Goal: Information Seeking & Learning: Learn about a topic

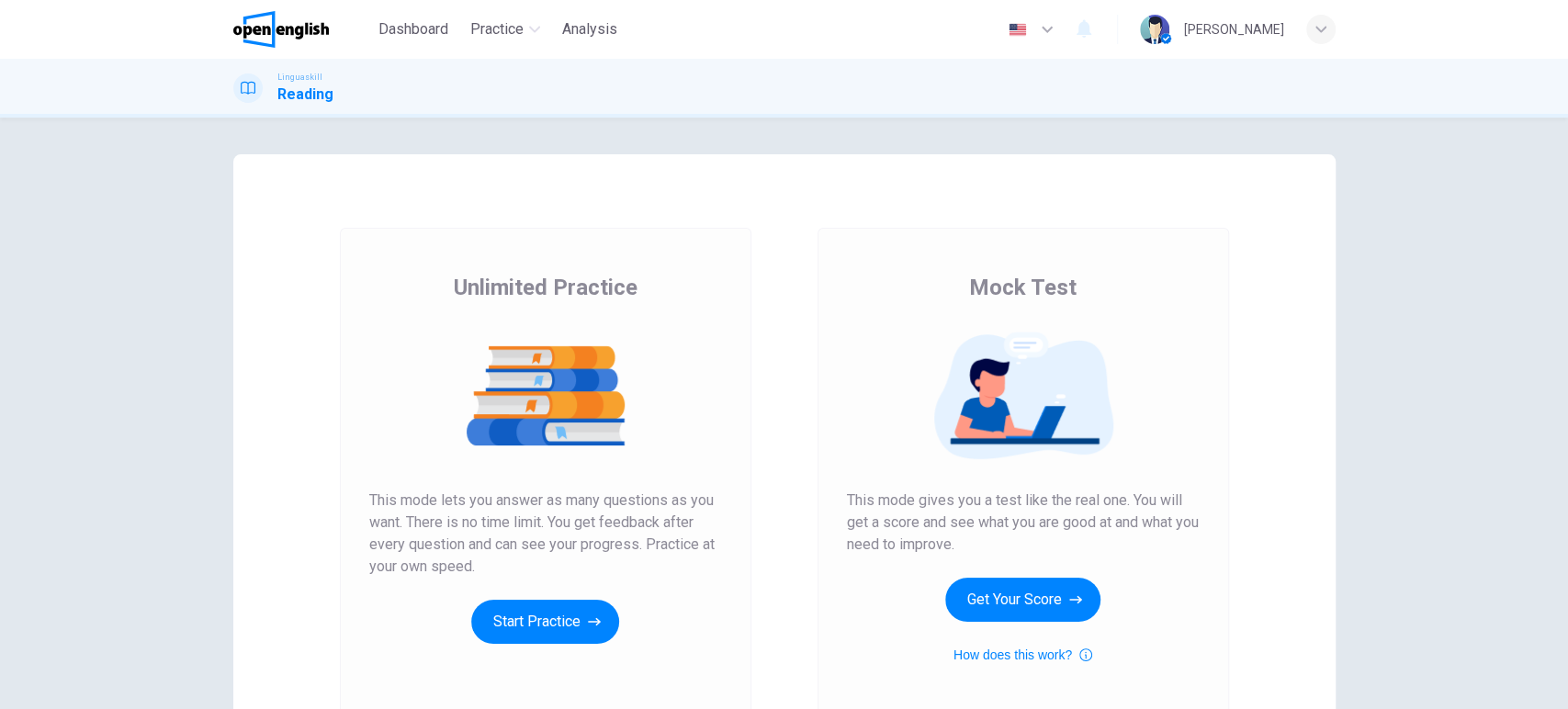
scroll to position [169, 0]
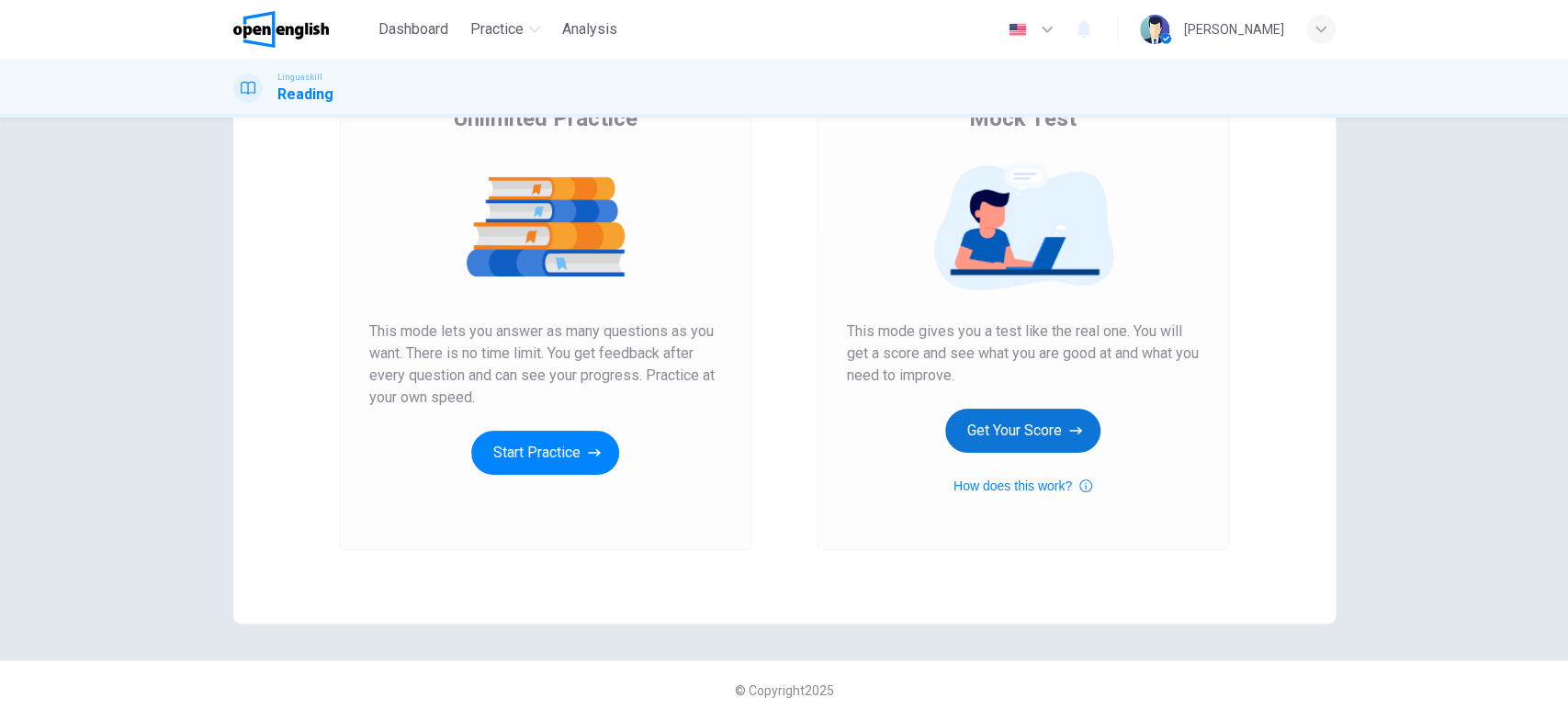
click at [1052, 428] on button "Get Your Score" at bounding box center [1022, 431] width 155 height 44
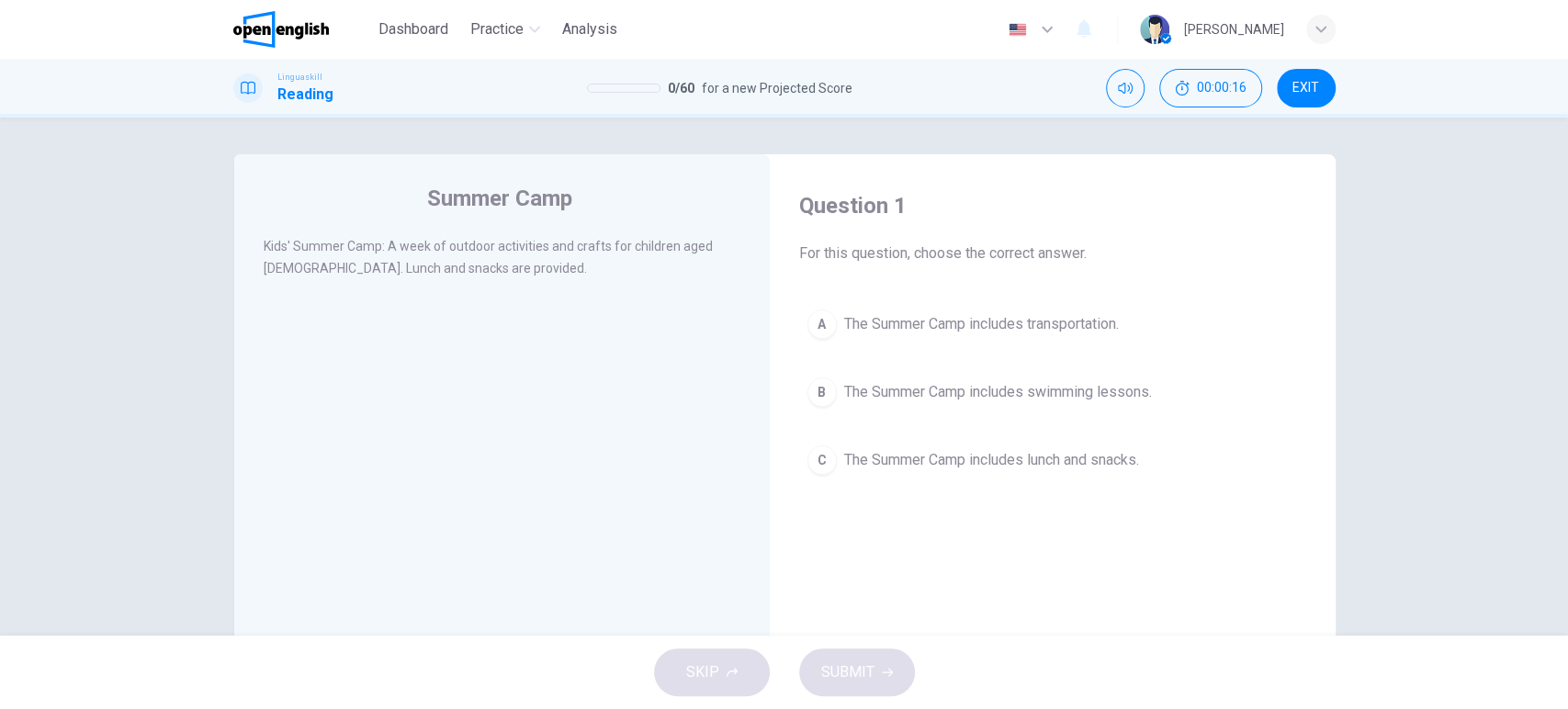
click at [937, 460] on span "The Summer Camp includes lunch and snacks." at bounding box center [991, 460] width 295 height 22
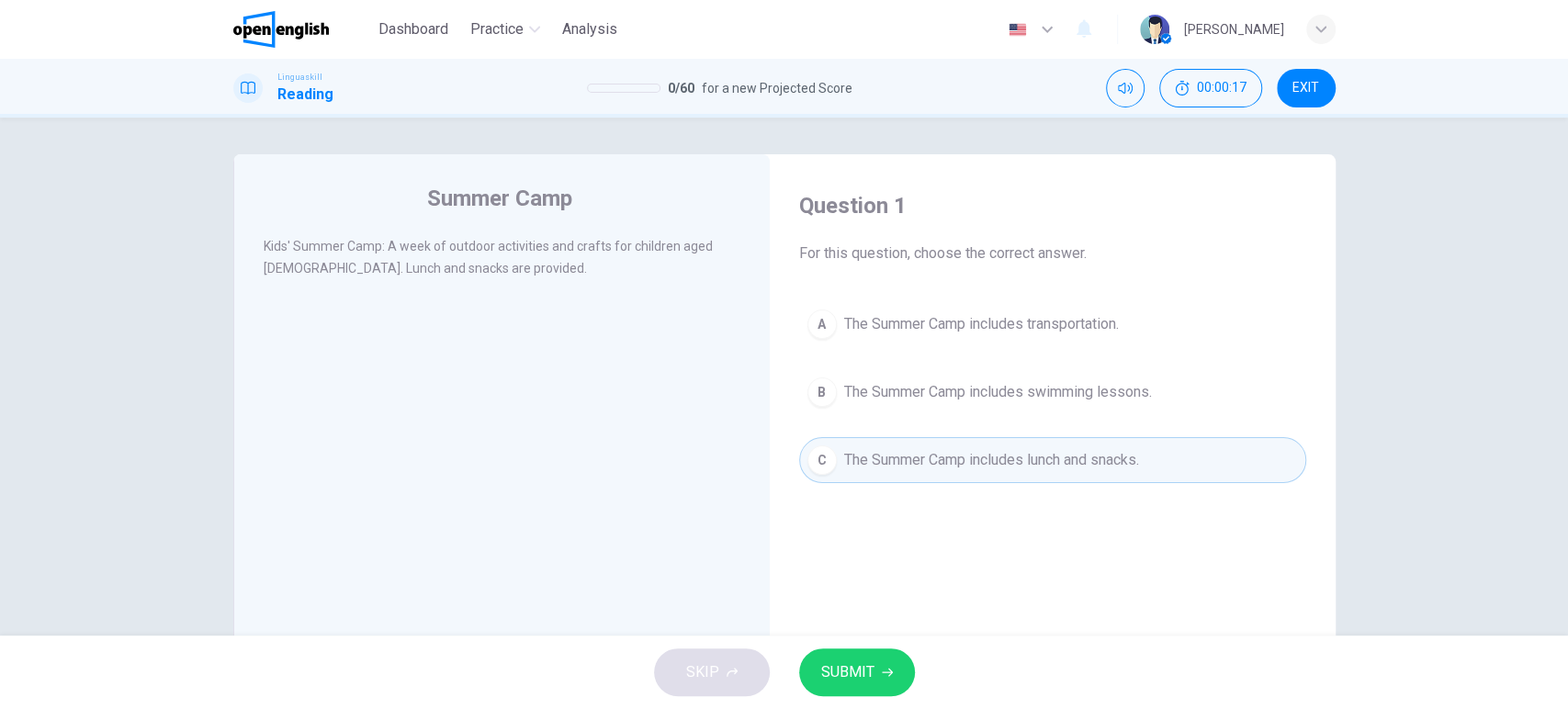
click at [872, 672] on span "SUBMIT" at bounding box center [848, 672] width 54 height 26
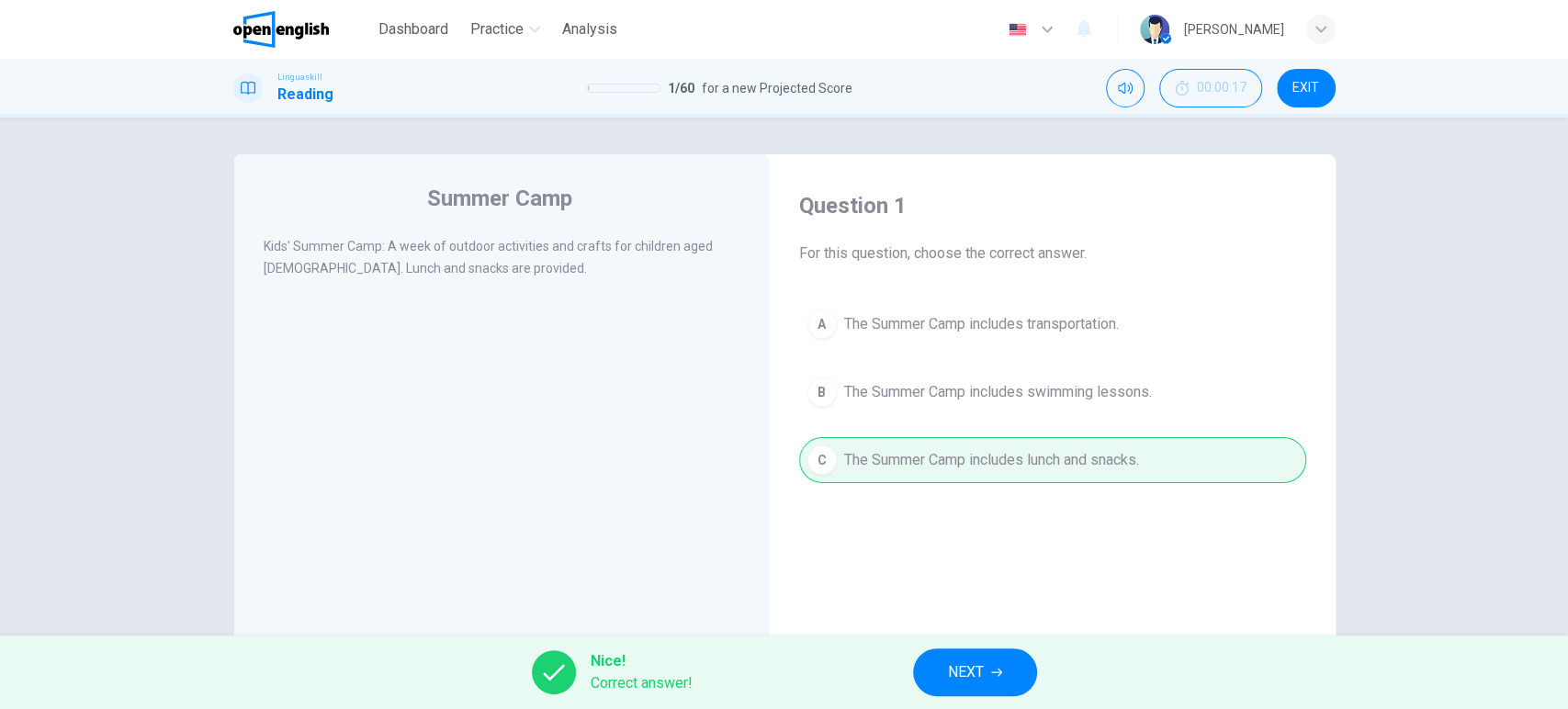
click at [977, 670] on span "NEXT" at bounding box center [965, 672] width 35 height 26
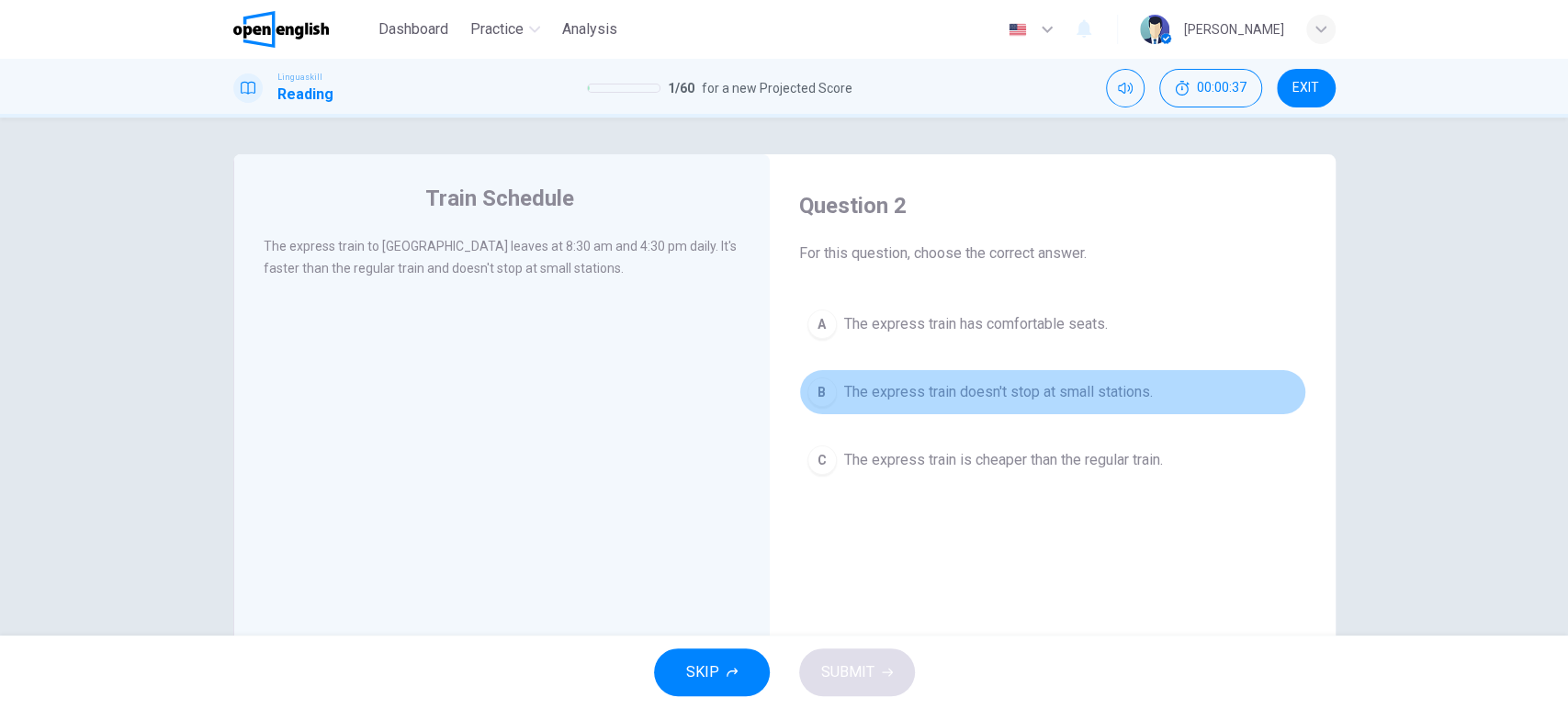
click at [948, 382] on span "The express train doesn't stop at small stations." at bounding box center [998, 392] width 309 height 22
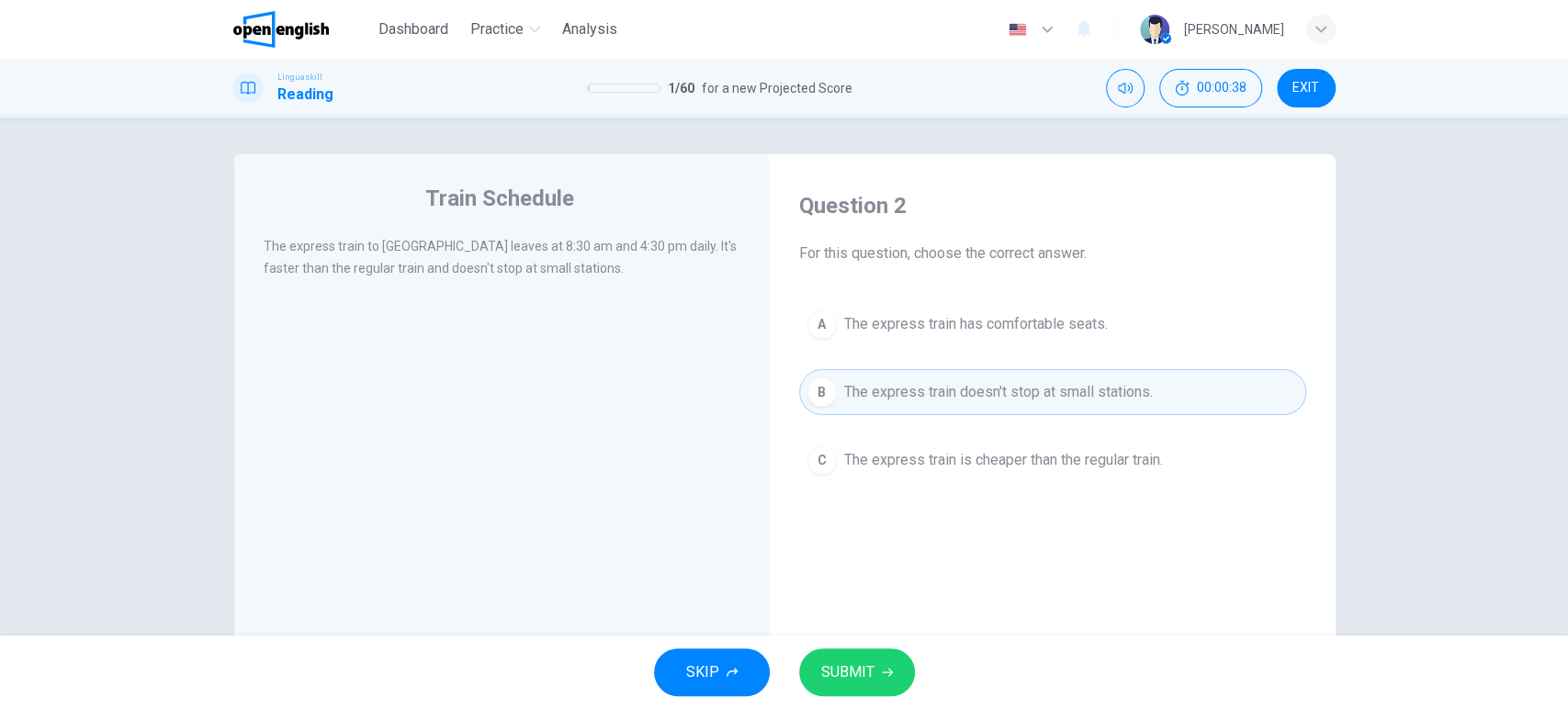
click at [847, 659] on span "SUBMIT" at bounding box center [848, 672] width 54 height 26
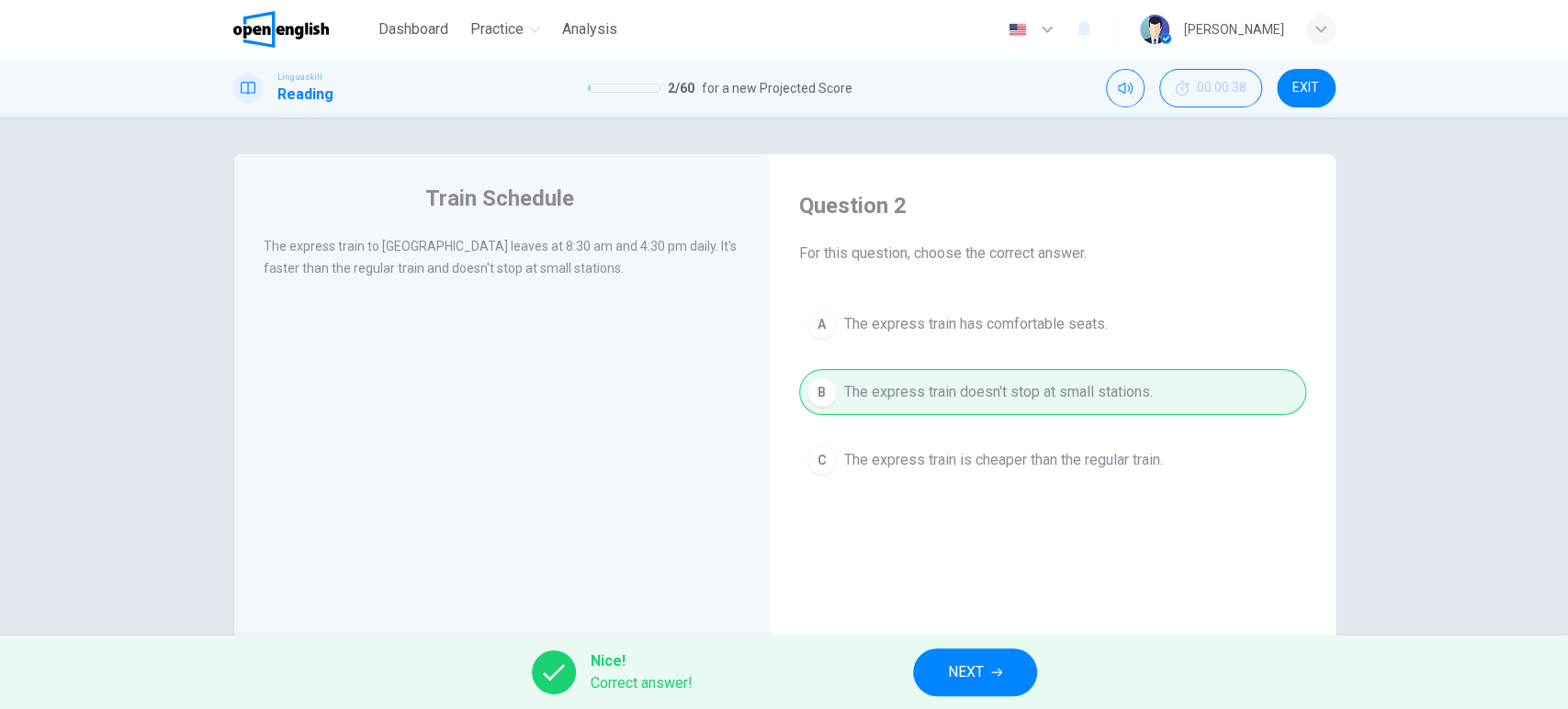
click at [934, 656] on button "NEXT" at bounding box center [976, 673] width 124 height 48
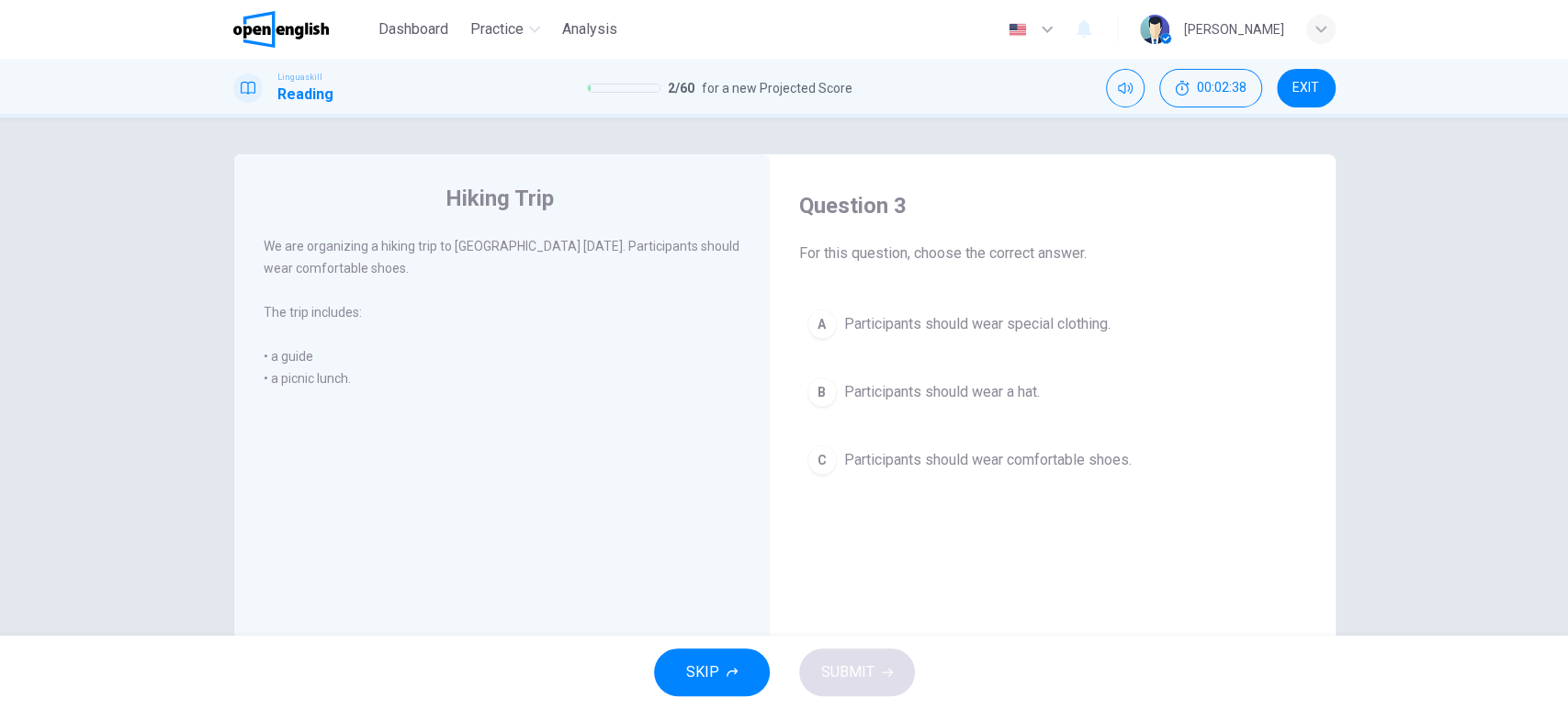
click at [926, 320] on span "Participants should wear special clothing." at bounding box center [977, 324] width 267 height 22
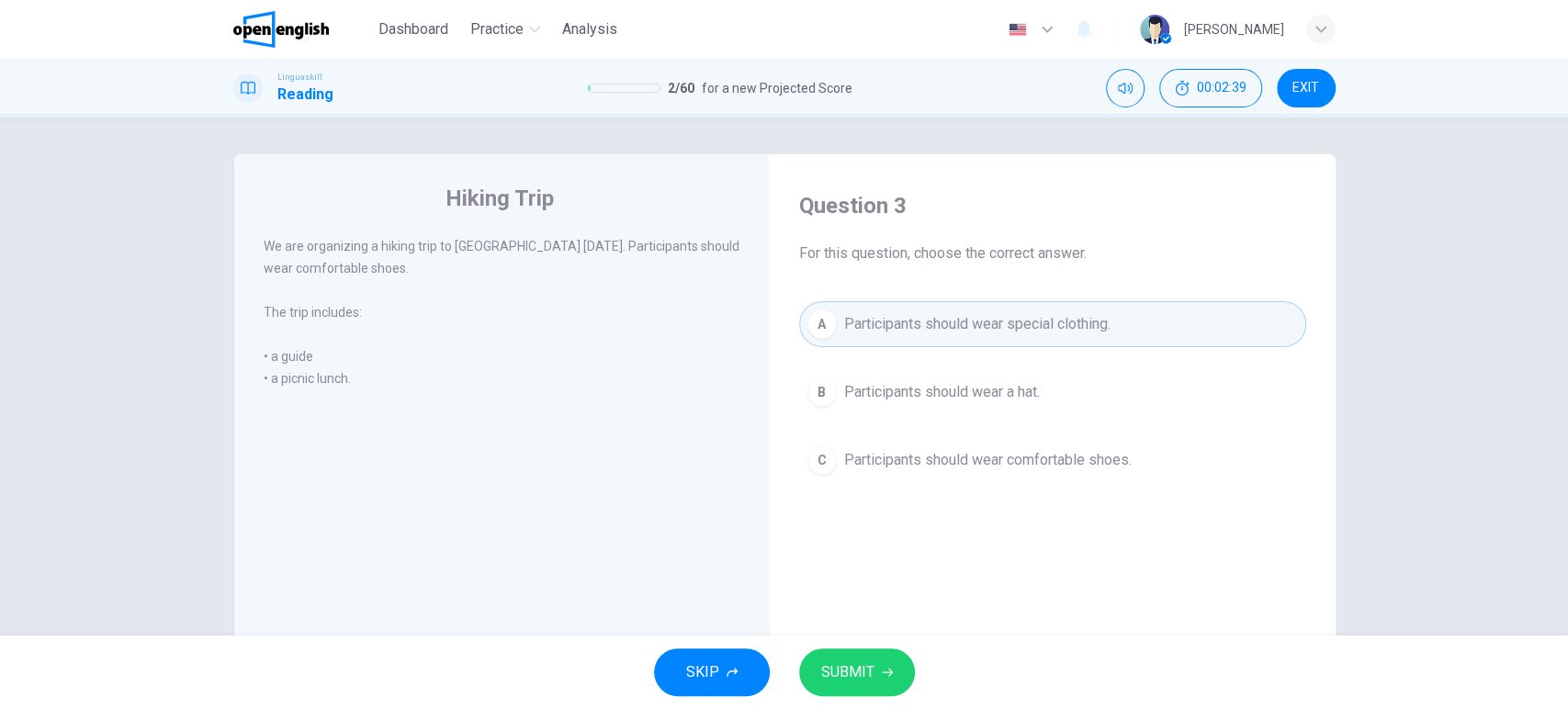
click at [866, 662] on span "SUBMIT" at bounding box center [848, 672] width 54 height 26
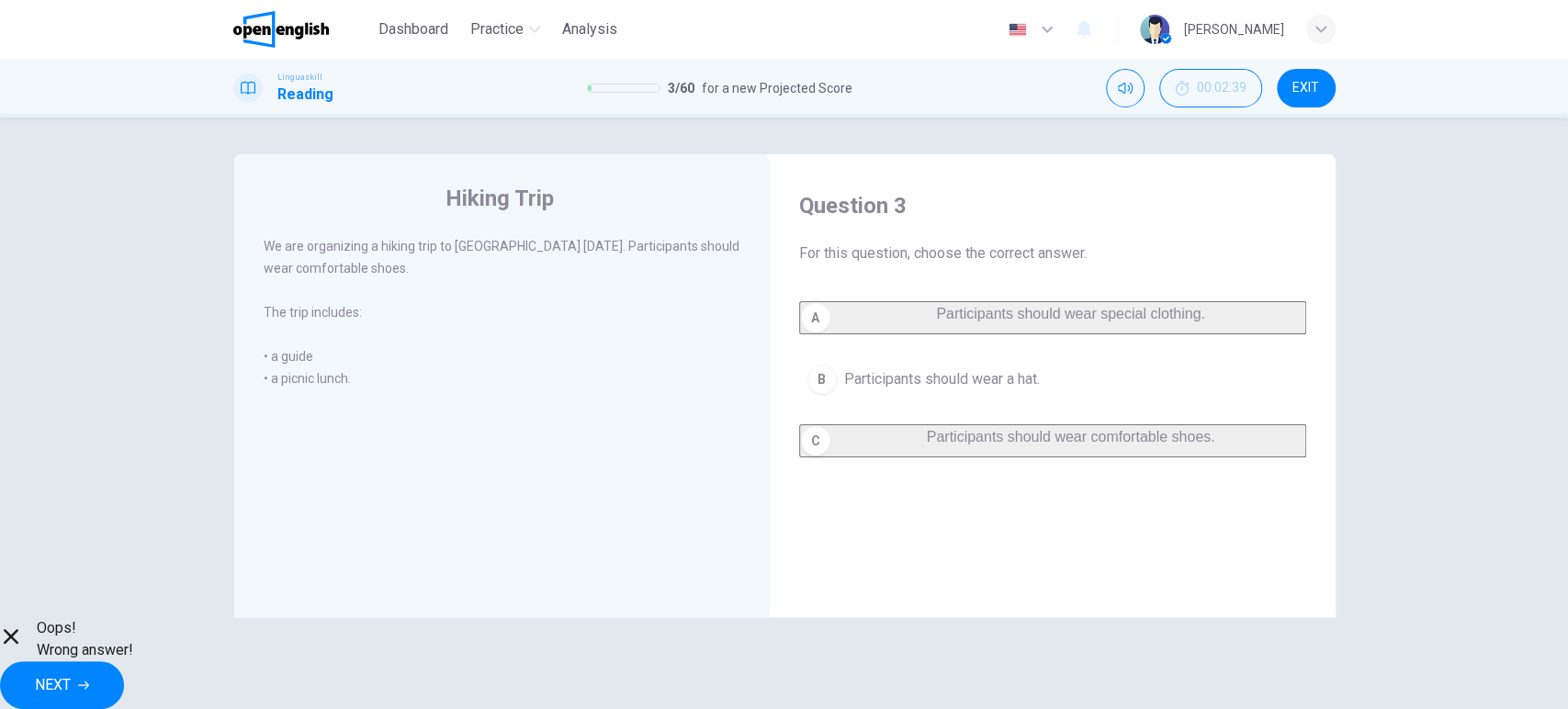
click at [71, 684] on span "NEXT" at bounding box center [53, 685] width 35 height 26
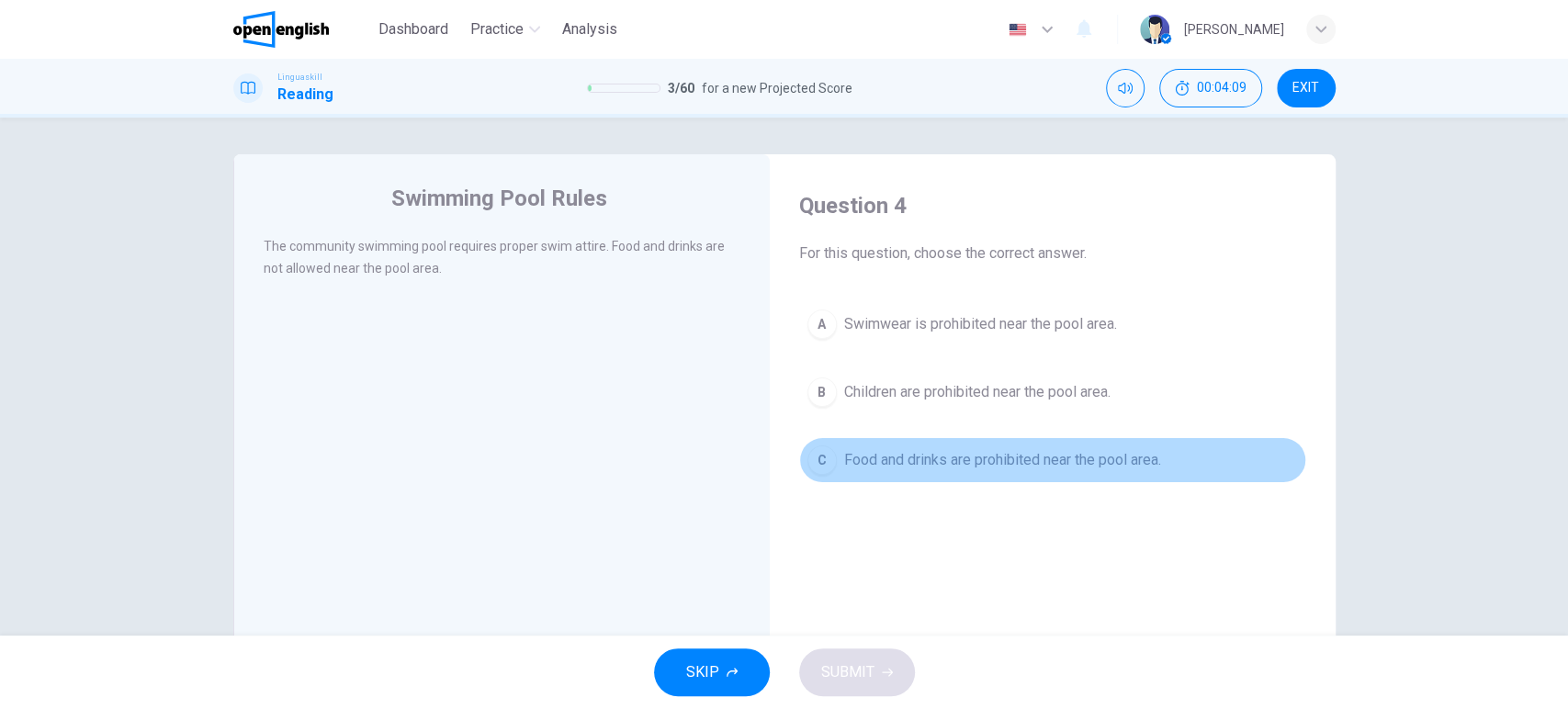
click at [1003, 465] on span "Food and drinks are prohibited near the pool area." at bounding box center [1002, 460] width 317 height 22
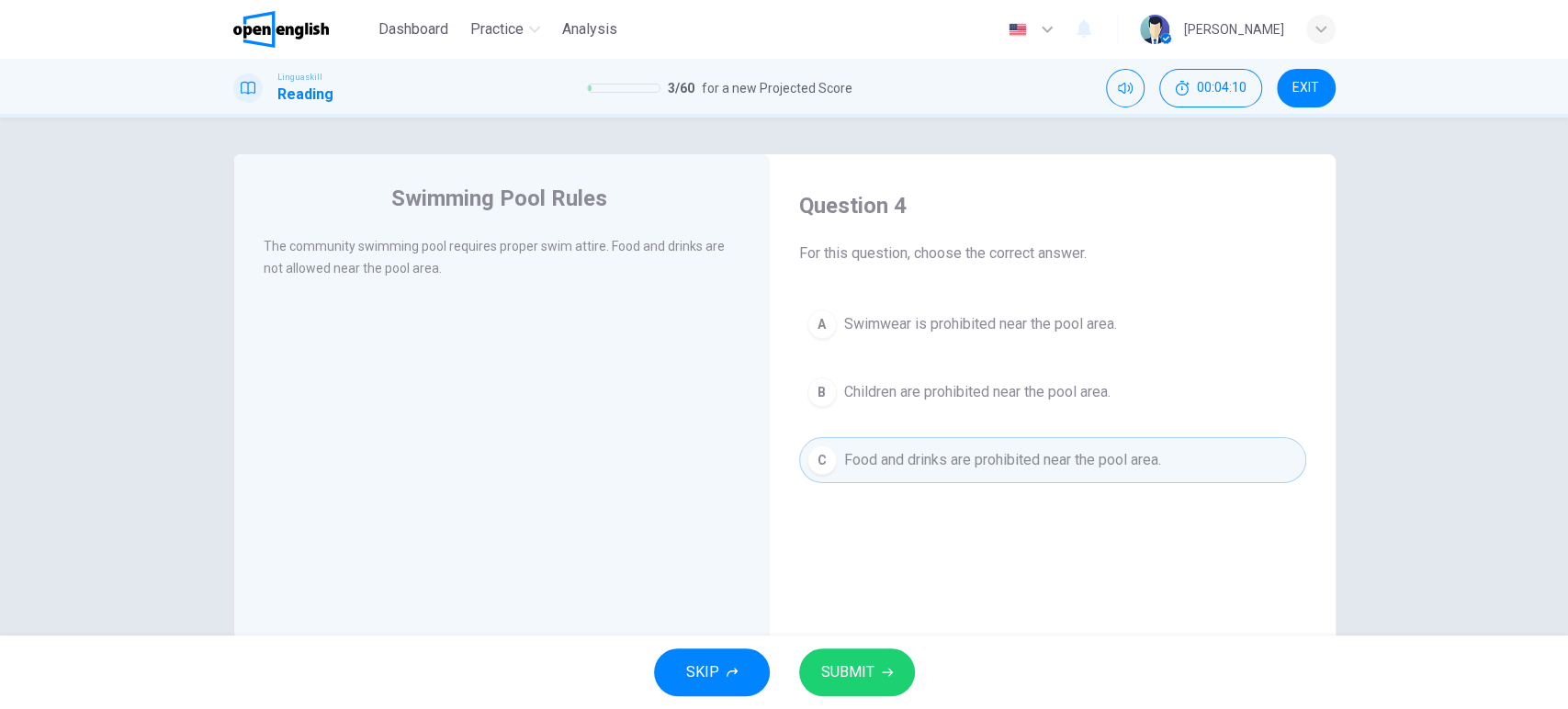
click at [858, 672] on span "SUBMIT" at bounding box center [848, 672] width 54 height 26
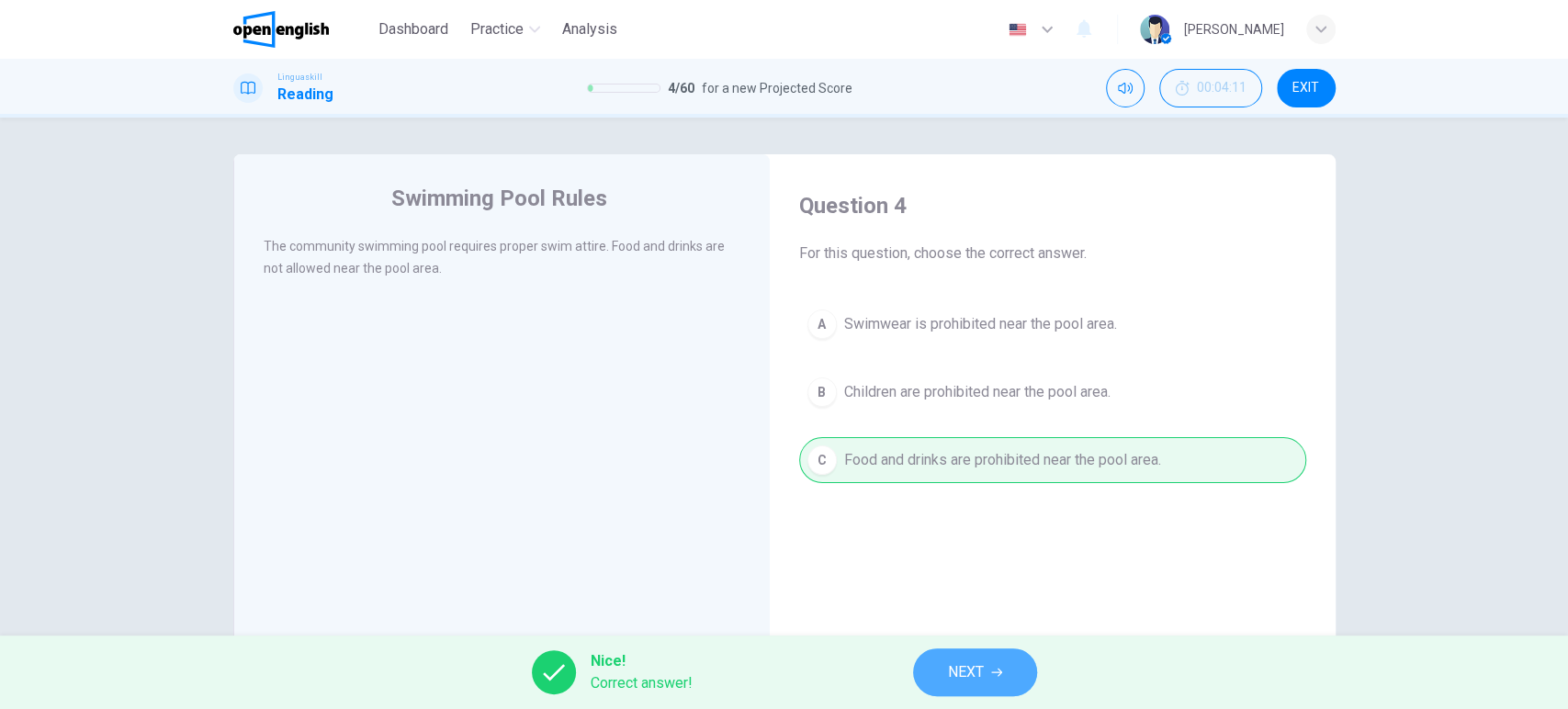
click at [964, 671] on span "NEXT" at bounding box center [965, 672] width 35 height 26
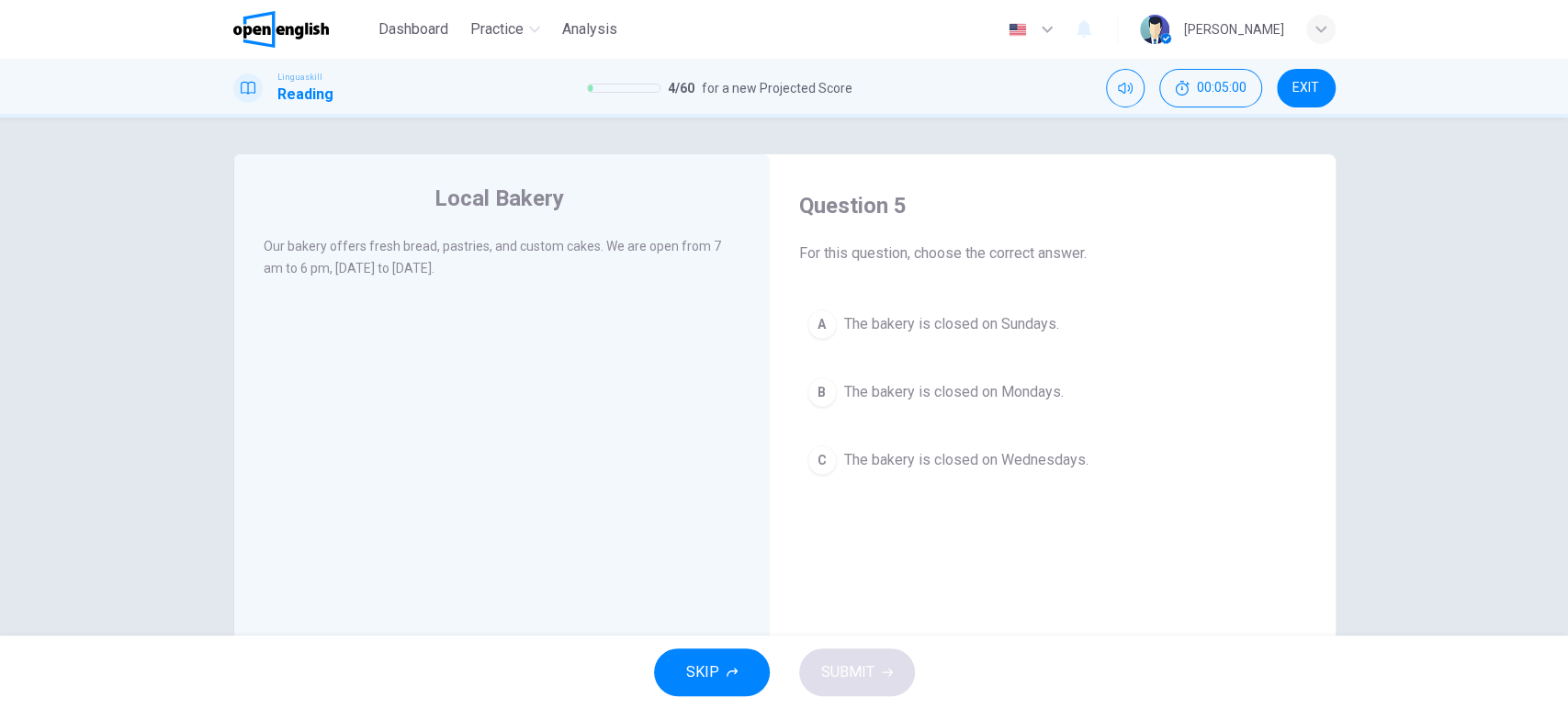
click at [913, 320] on span "The bakery is closed on Sundays." at bounding box center [951, 324] width 215 height 22
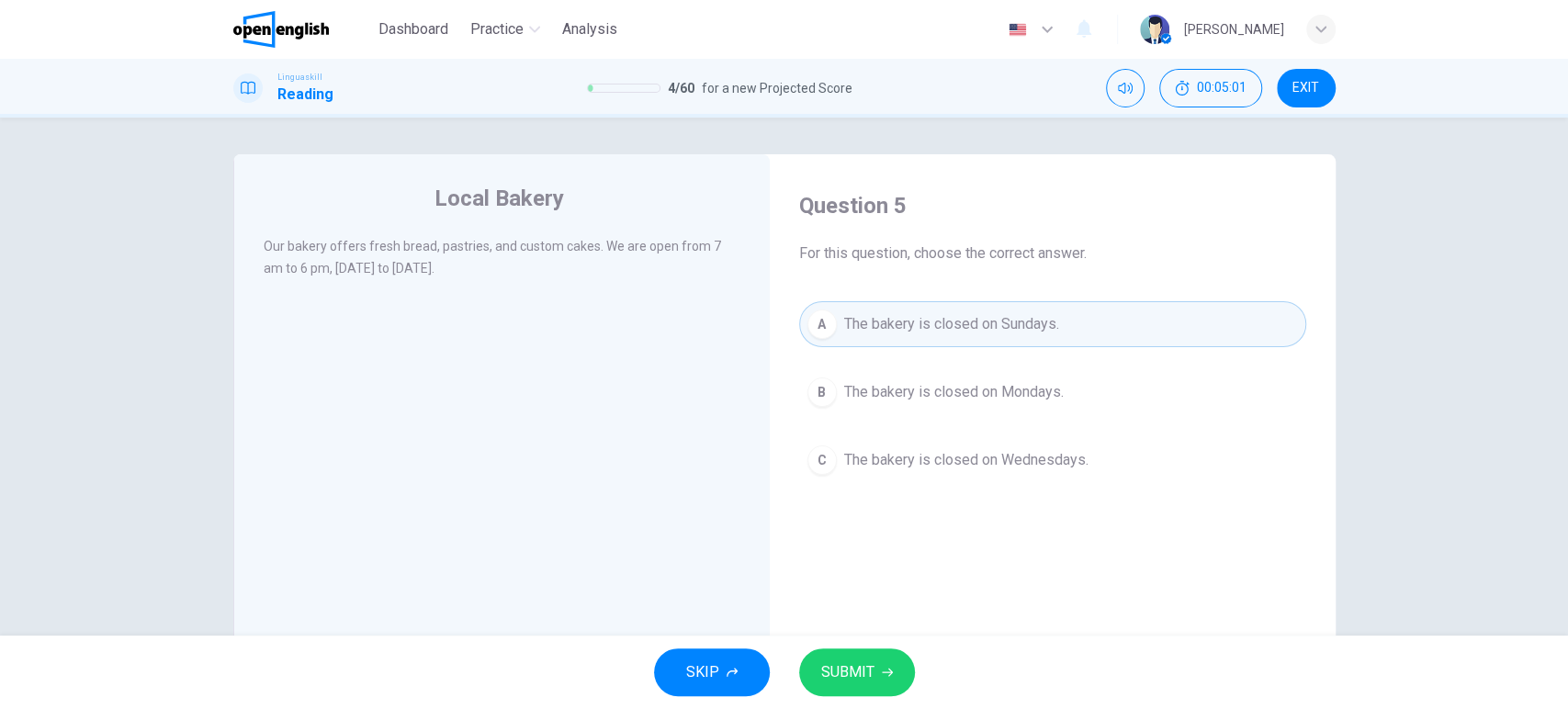
click at [865, 664] on span "SUBMIT" at bounding box center [848, 672] width 54 height 26
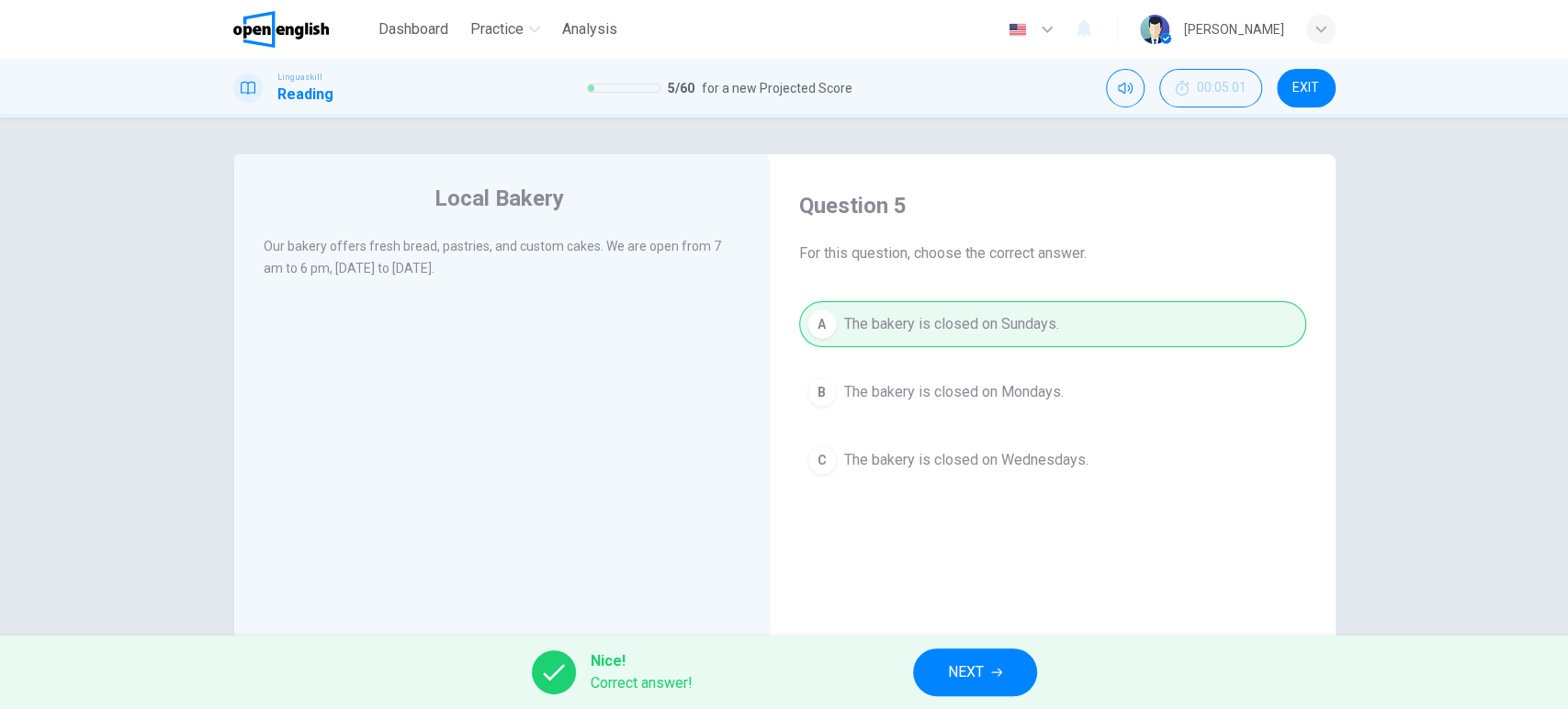
click at [976, 659] on span "NEXT" at bounding box center [965, 672] width 35 height 26
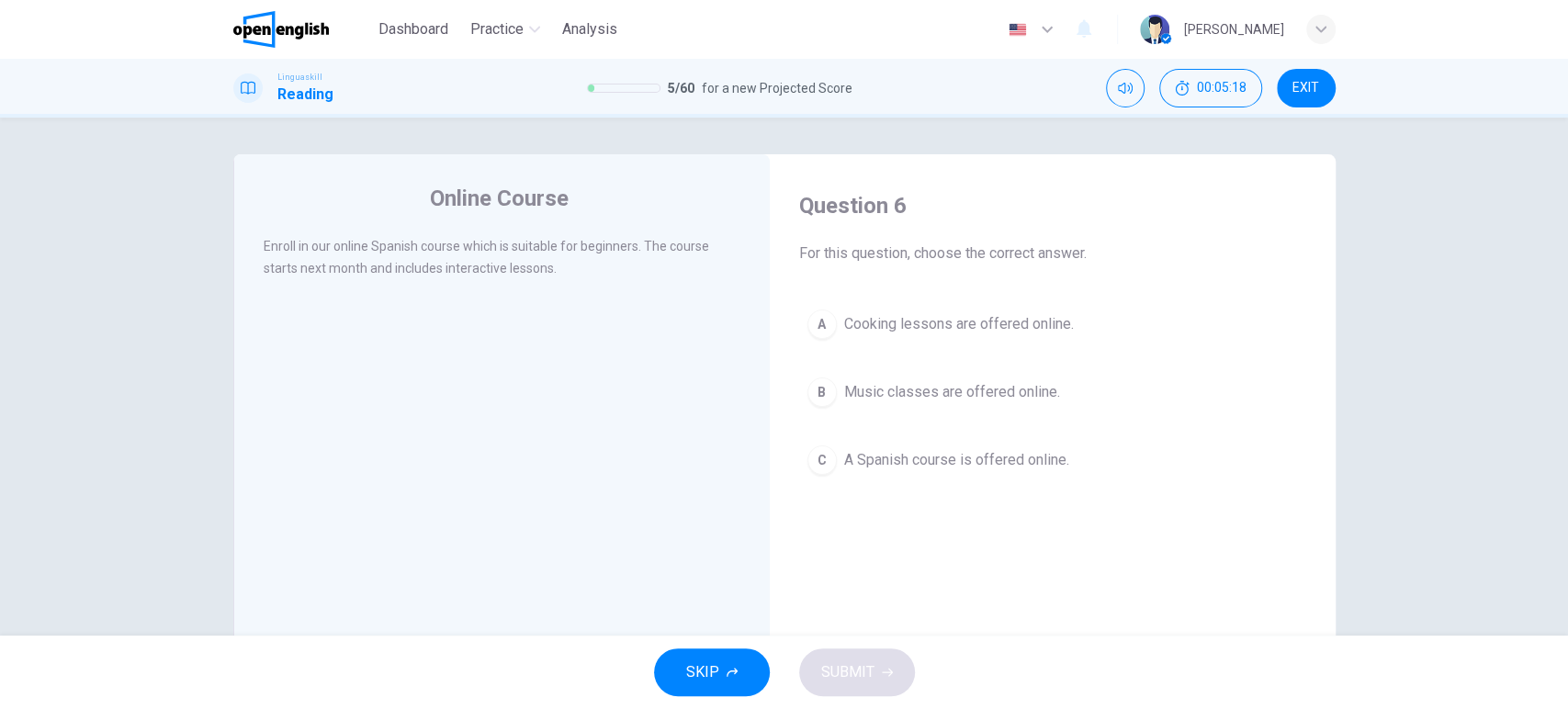
click at [906, 461] on span "A Spanish course is offered online." at bounding box center [956, 460] width 226 height 22
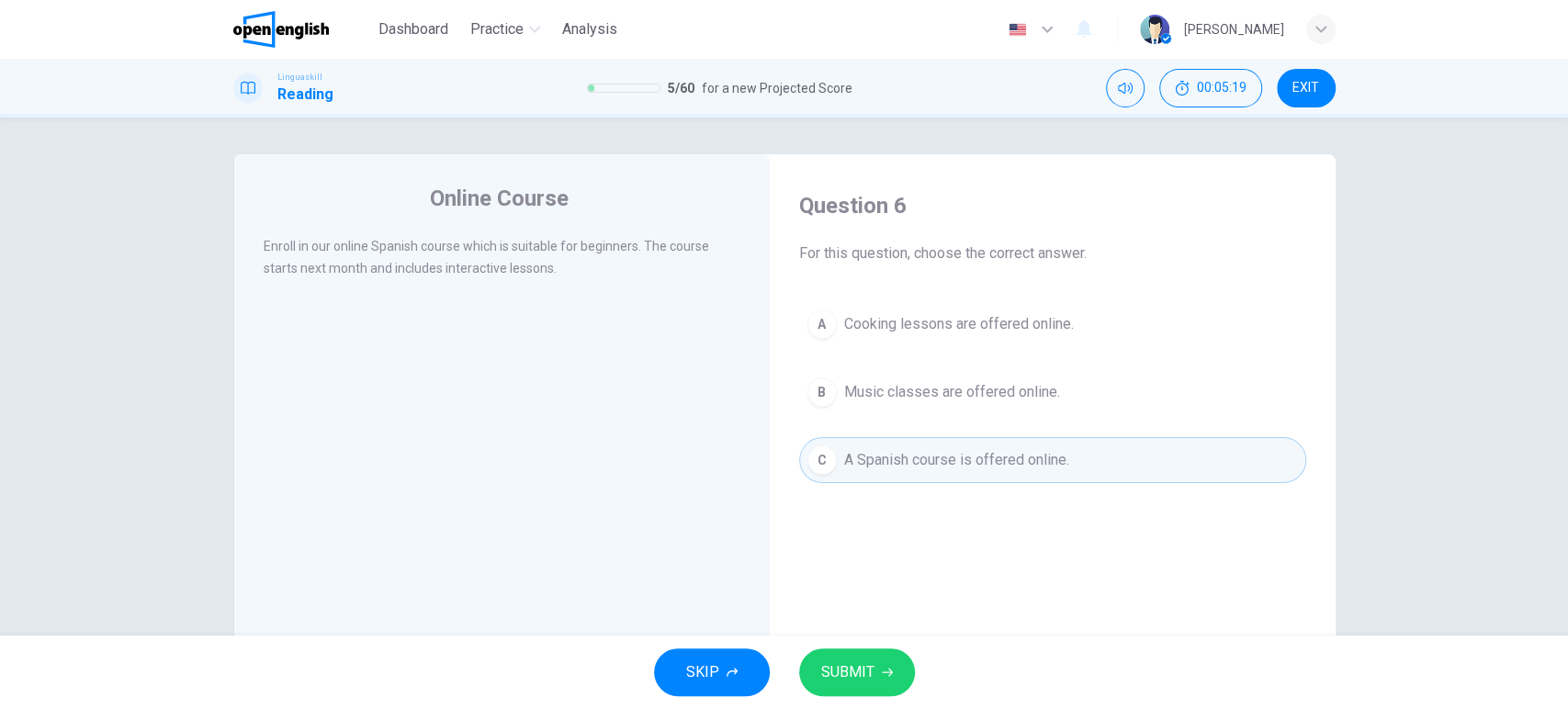
click at [875, 666] on button "SUBMIT" at bounding box center [856, 673] width 116 height 48
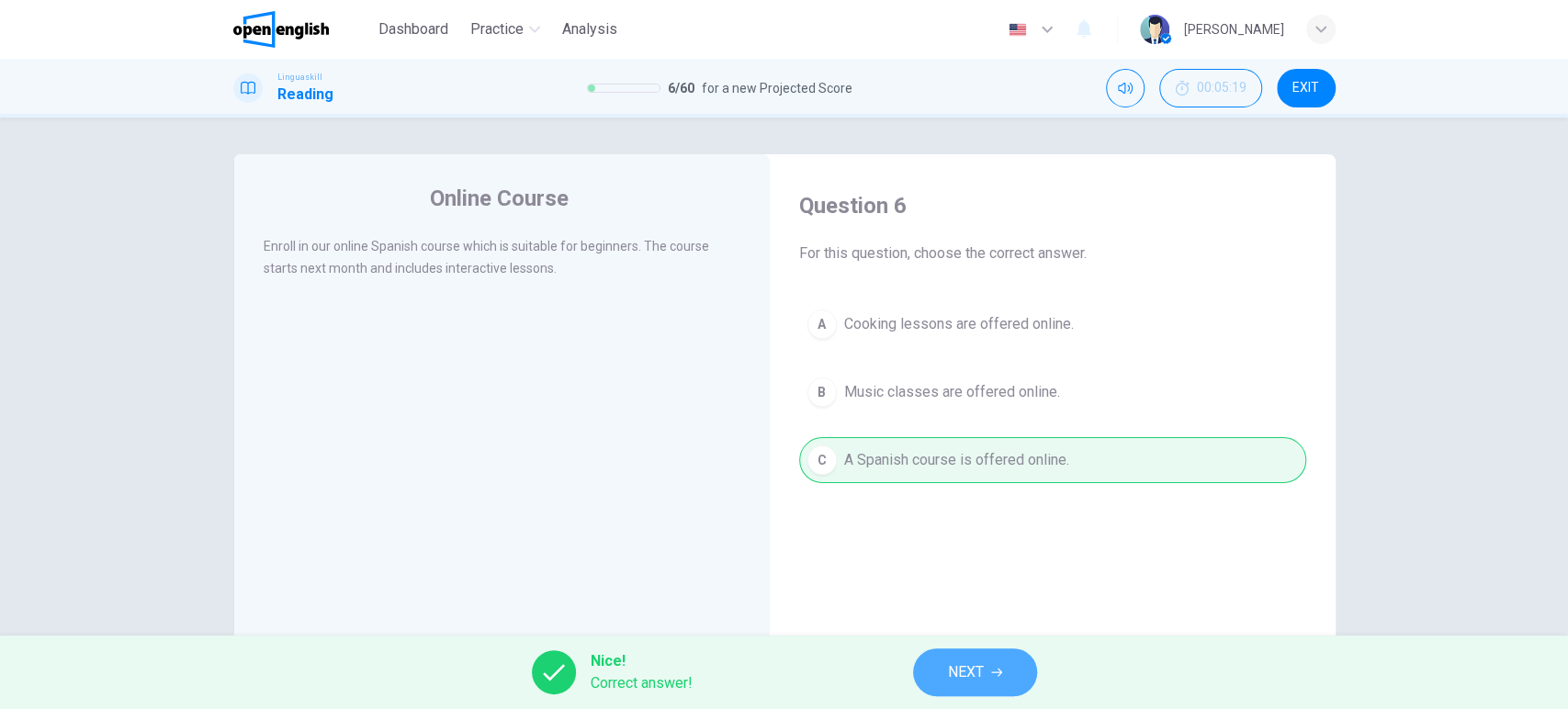
click at [951, 659] on span "NEXT" at bounding box center [965, 672] width 35 height 26
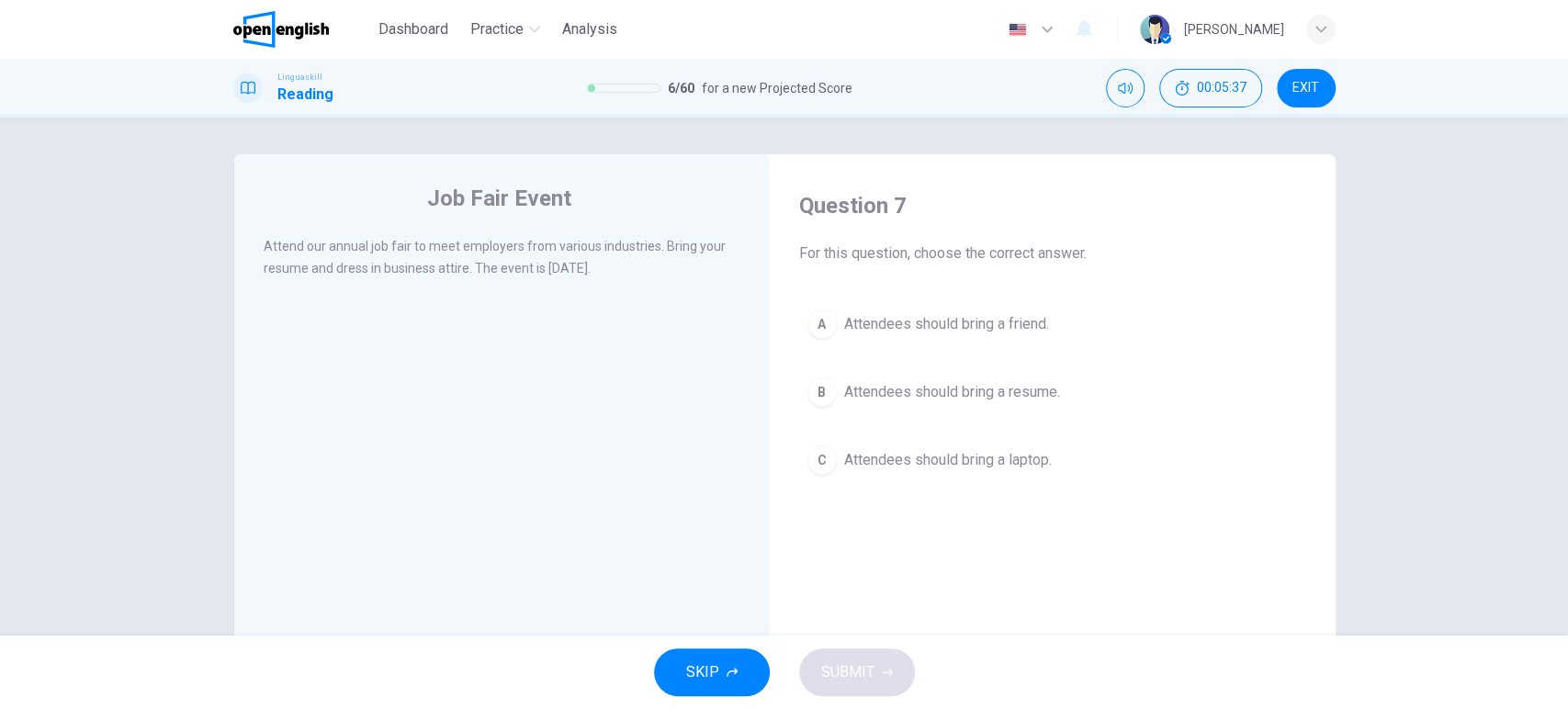
click at [957, 378] on button "B Attendees should bring a resume." at bounding box center [1052, 392] width 507 height 46
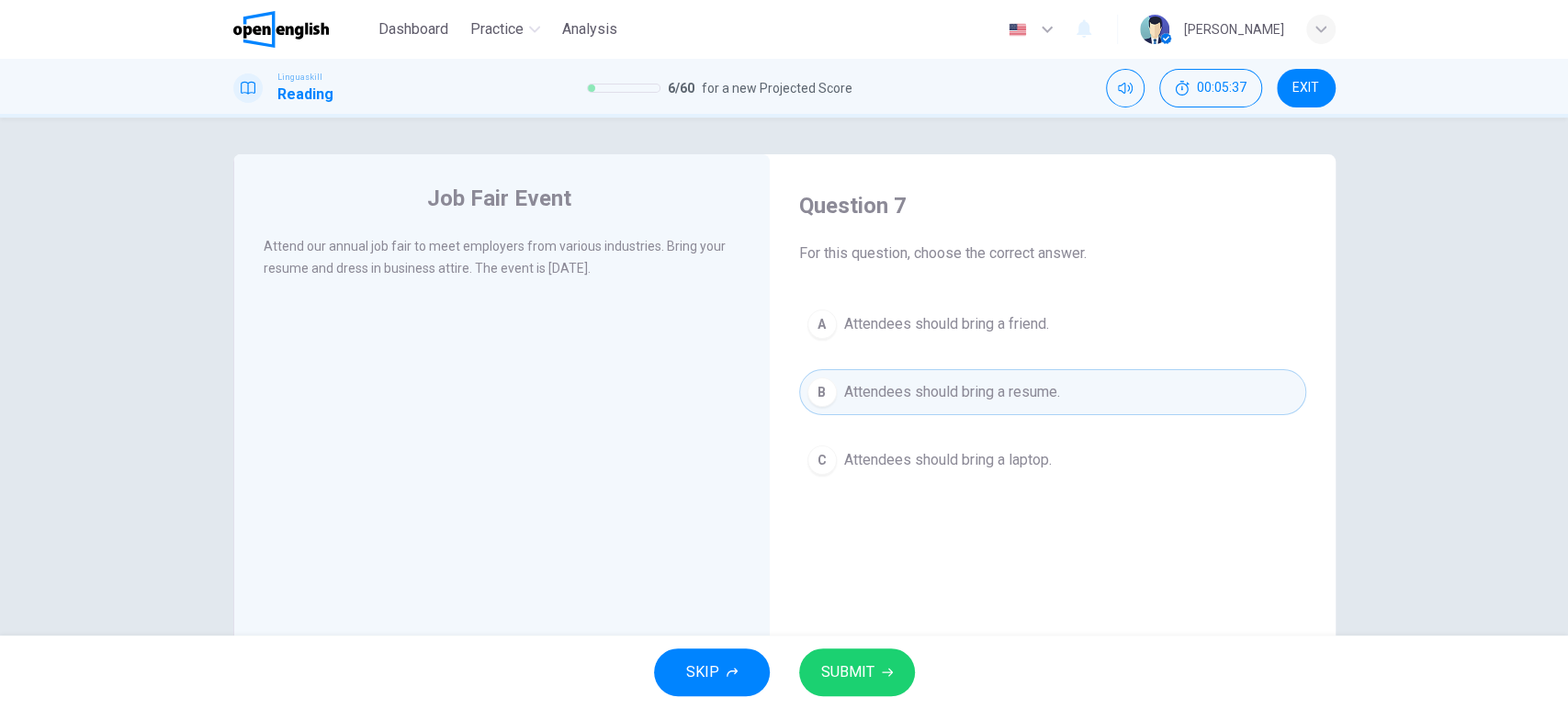
click at [849, 667] on span "SUBMIT" at bounding box center [848, 672] width 54 height 26
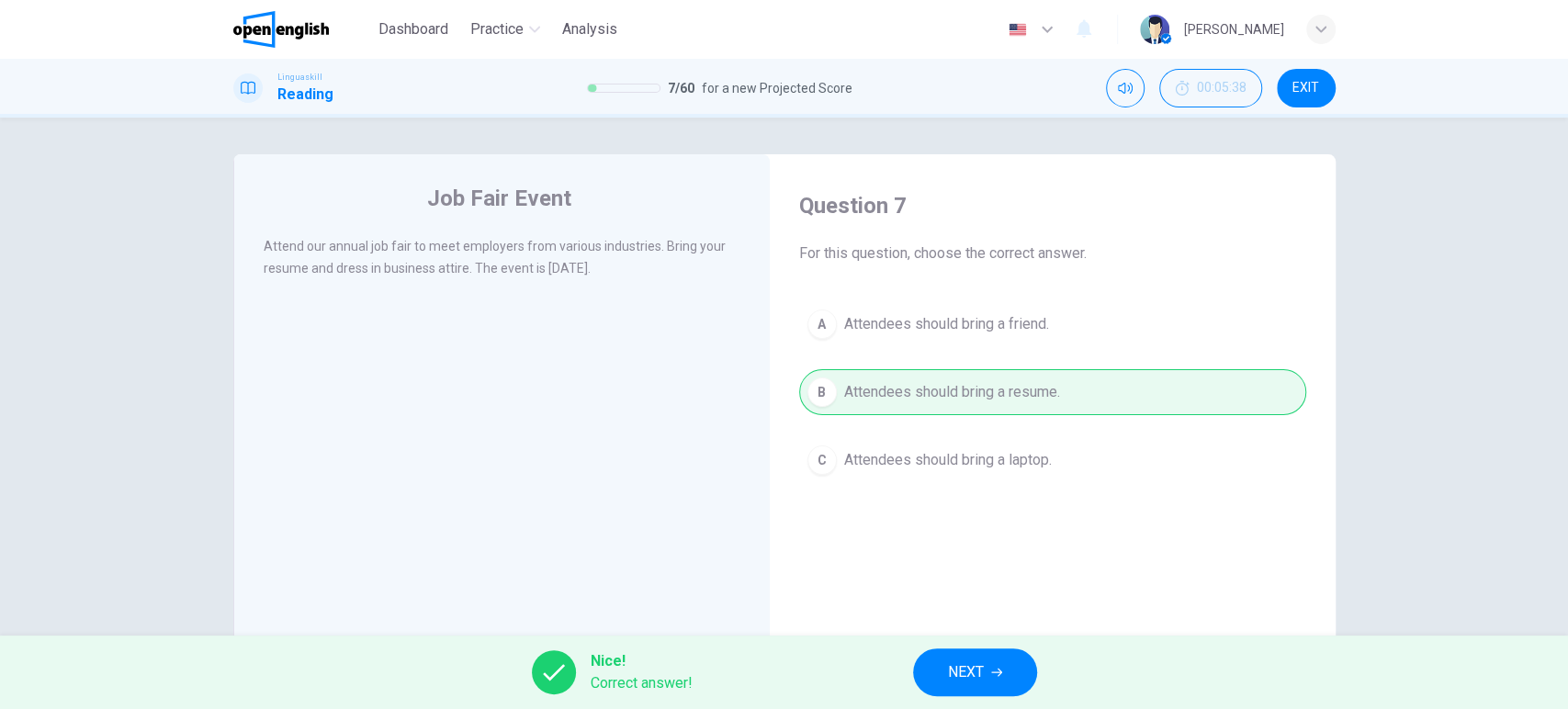
click at [1007, 642] on div "Nice! Correct answer! NEXT" at bounding box center [784, 672] width 1568 height 74
click at [979, 677] on span "NEXT" at bounding box center [965, 672] width 35 height 26
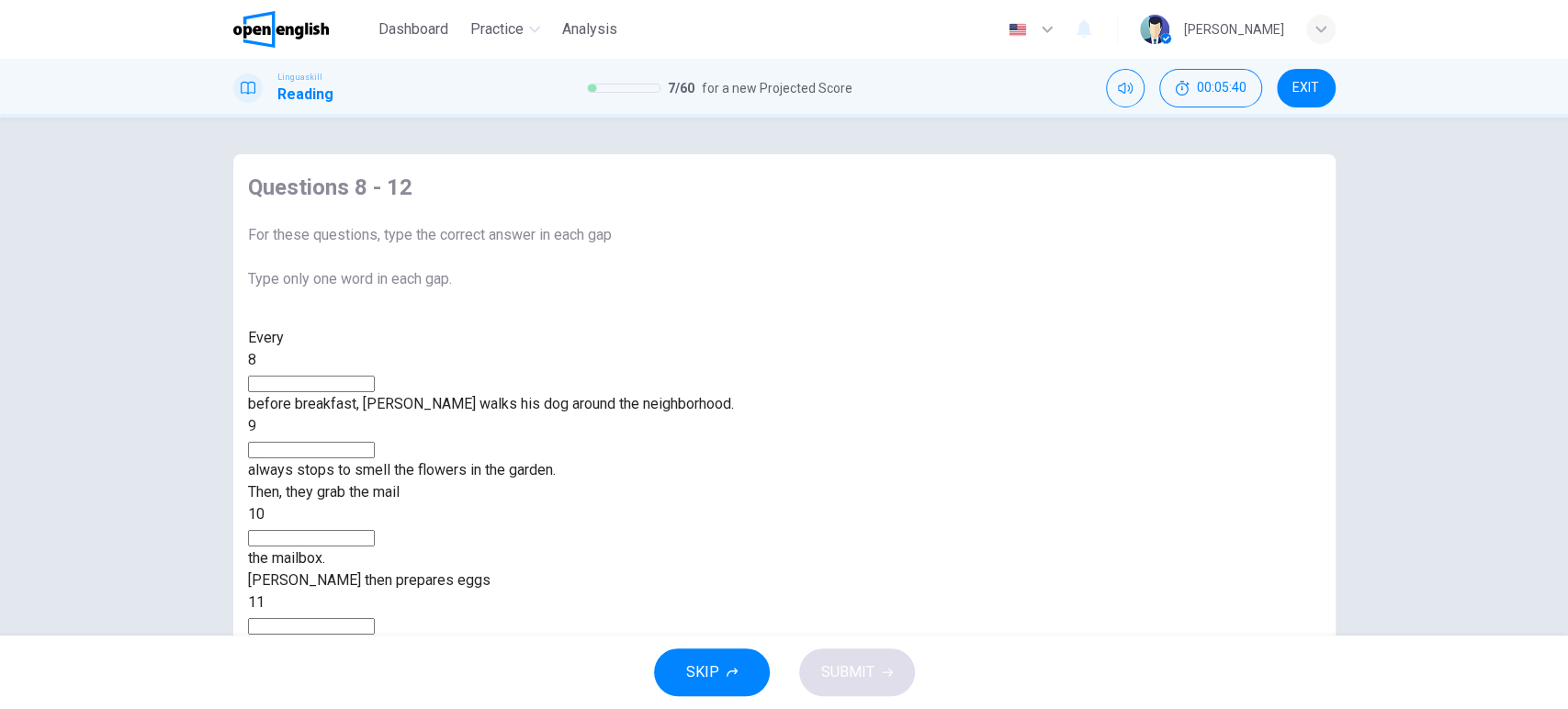
click at [375, 392] on input at bounding box center [311, 383] width 127 height 16
type input "*"
type input "***"
click at [375, 441] on input at bounding box center [311, 449] width 127 height 16
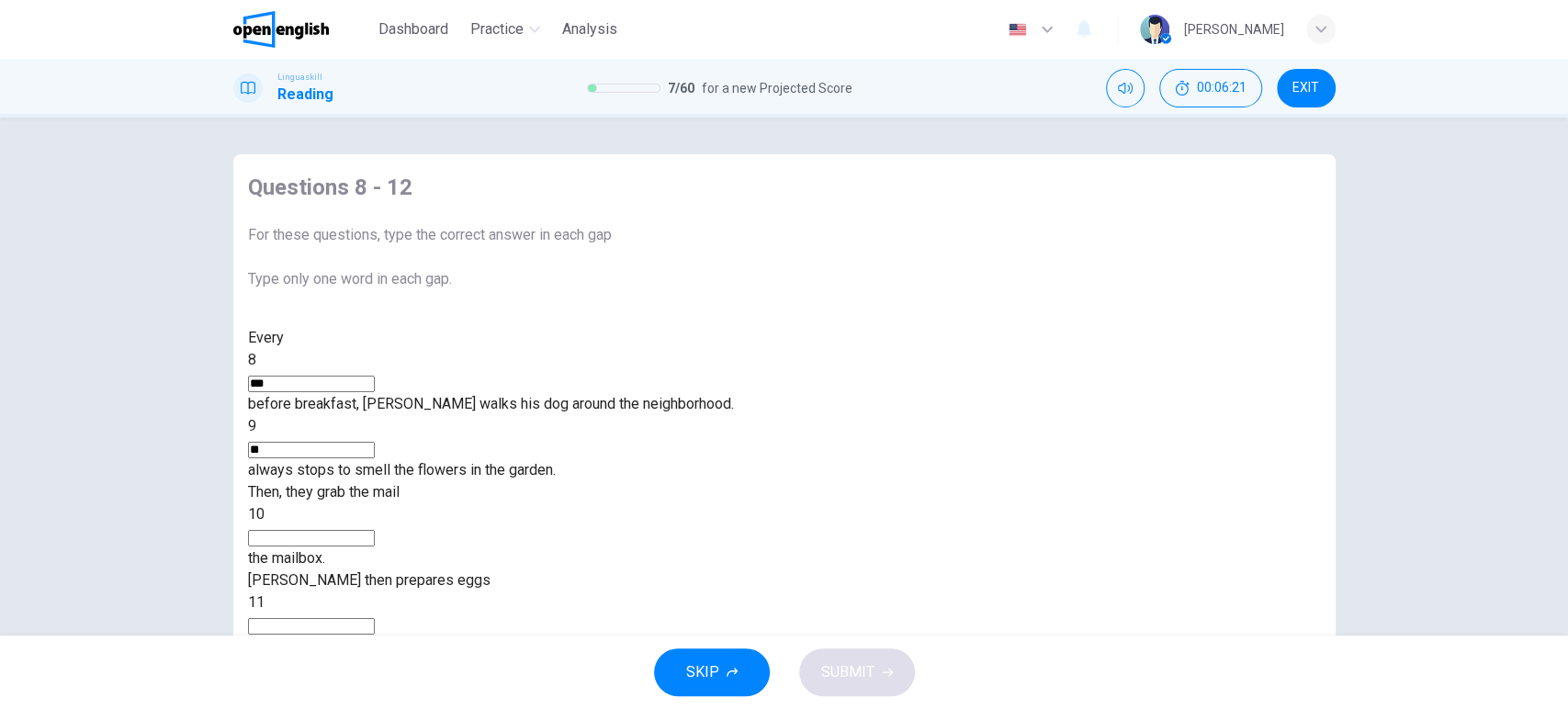
type input "**"
click at [375, 530] on input at bounding box center [311, 538] width 127 height 16
type input "*****"
click at [375, 618] on input at bounding box center [311, 626] width 127 height 16
type input "***"
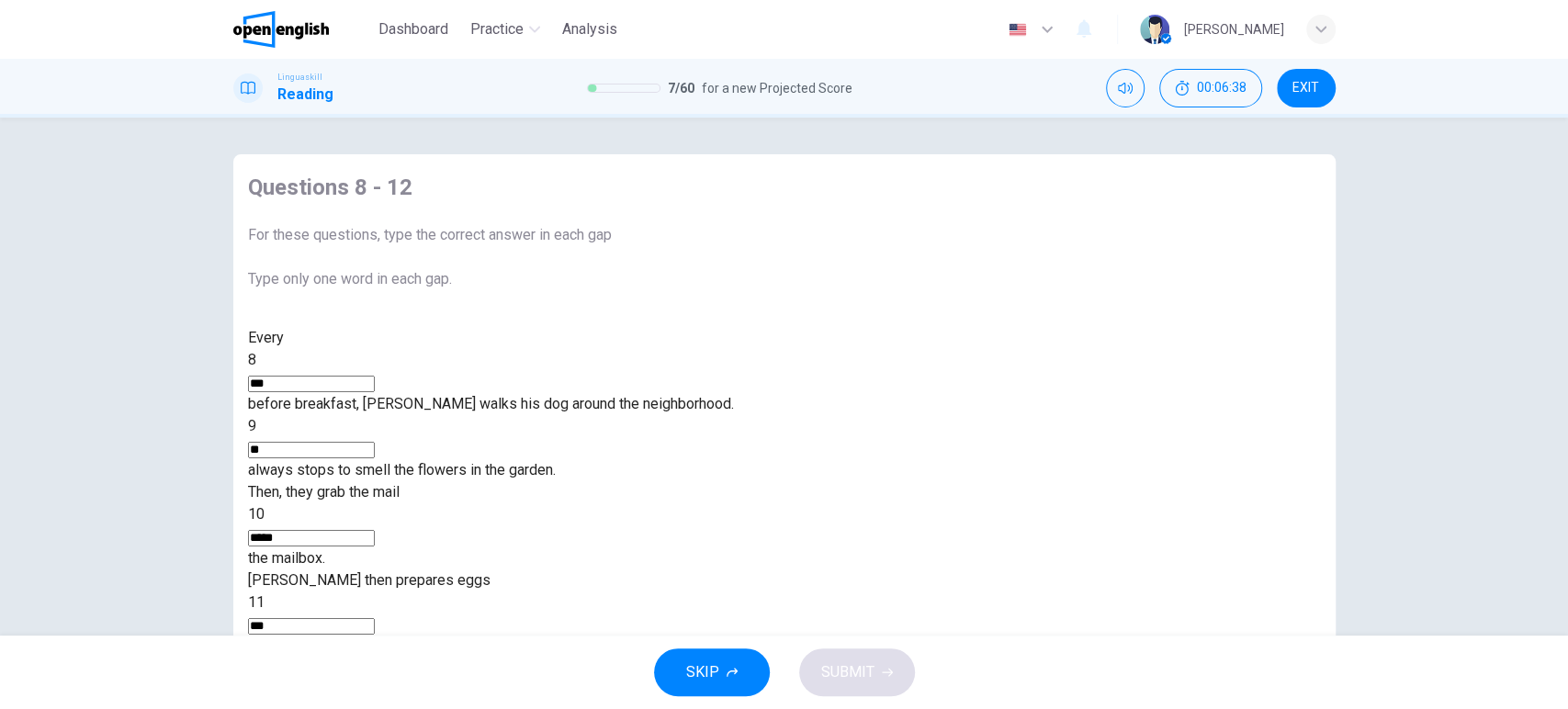
click at [375, 706] on input at bounding box center [311, 714] width 127 height 16
type input "**"
click at [878, 673] on button "SUBMIT" at bounding box center [856, 673] width 116 height 48
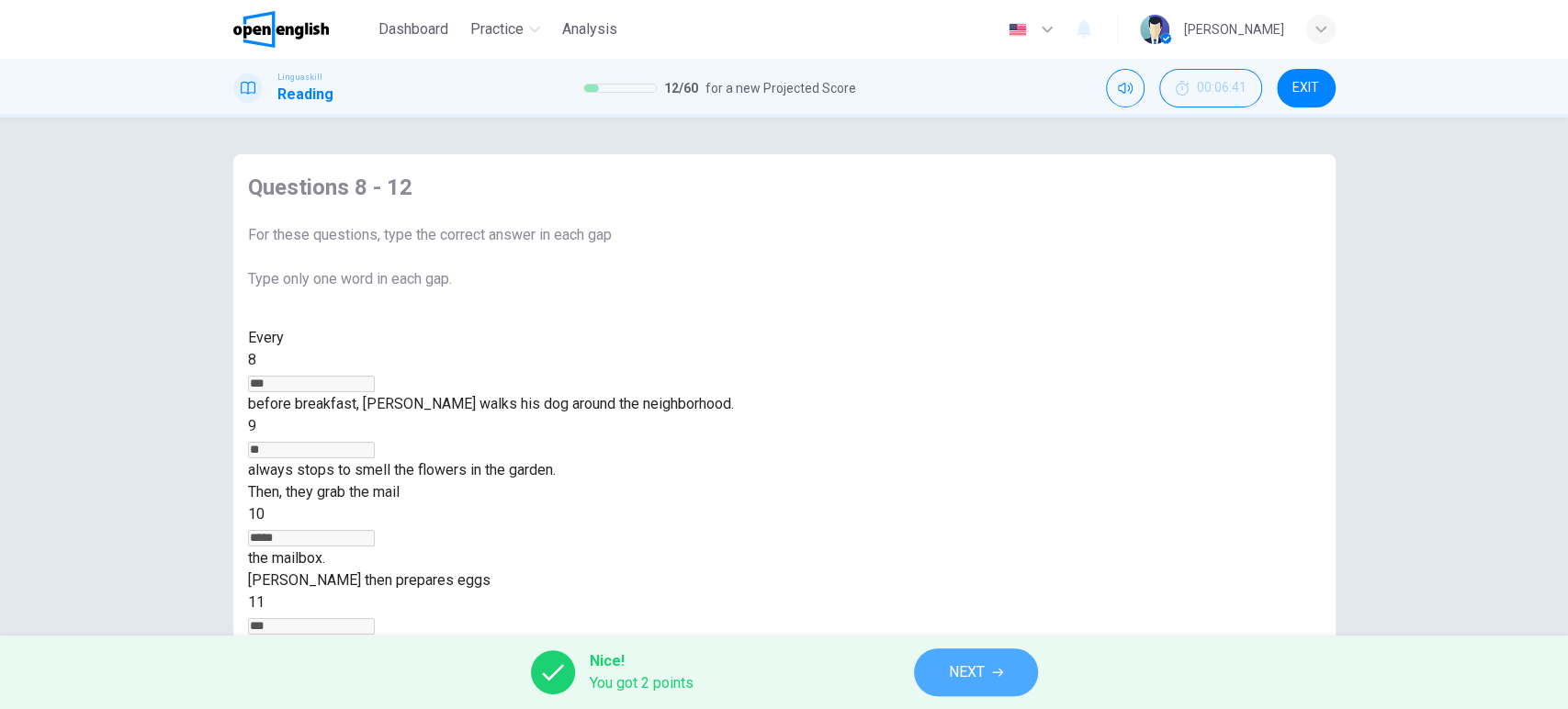
click at [949, 675] on span "NEXT" at bounding box center [966, 672] width 35 height 26
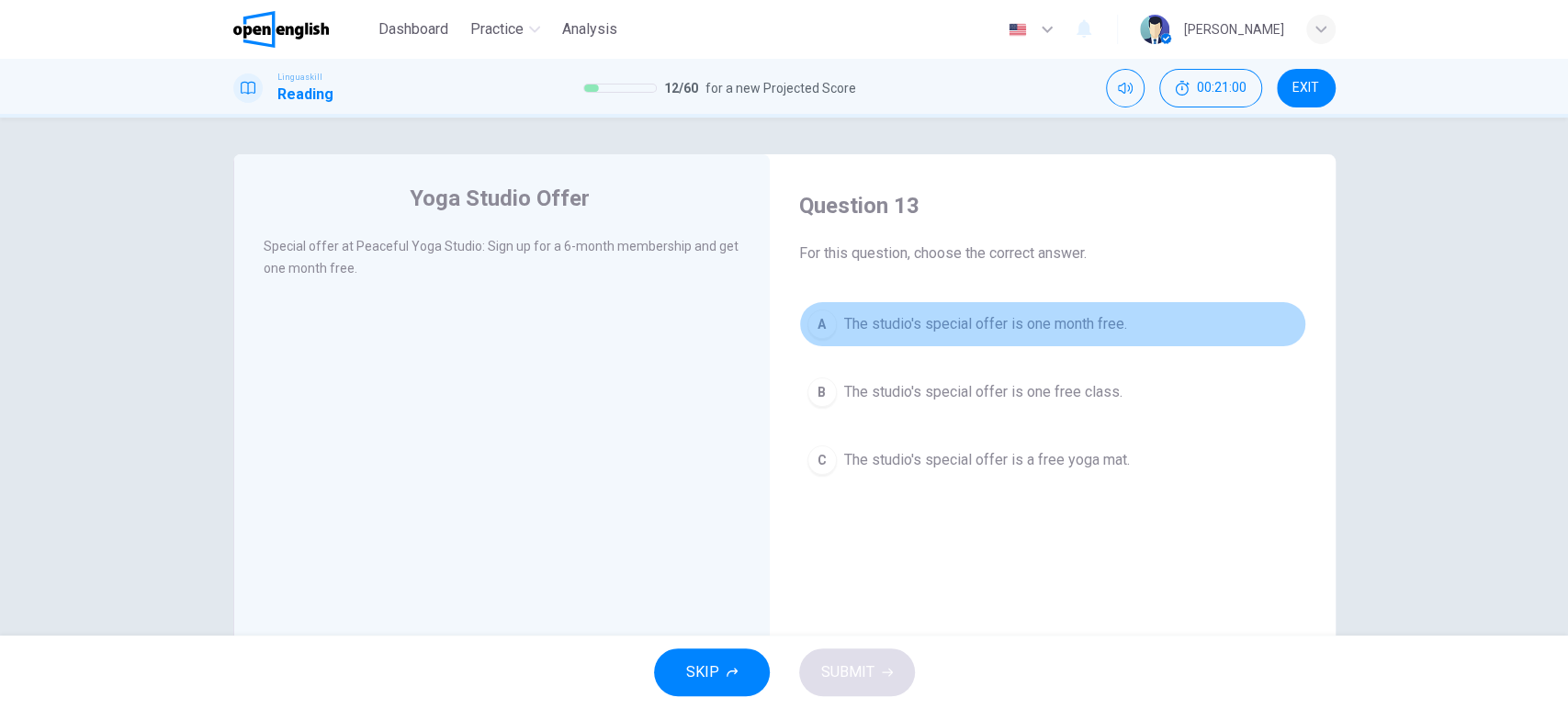
click at [893, 329] on span "The studio's special offer is one month free." at bounding box center [985, 324] width 283 height 22
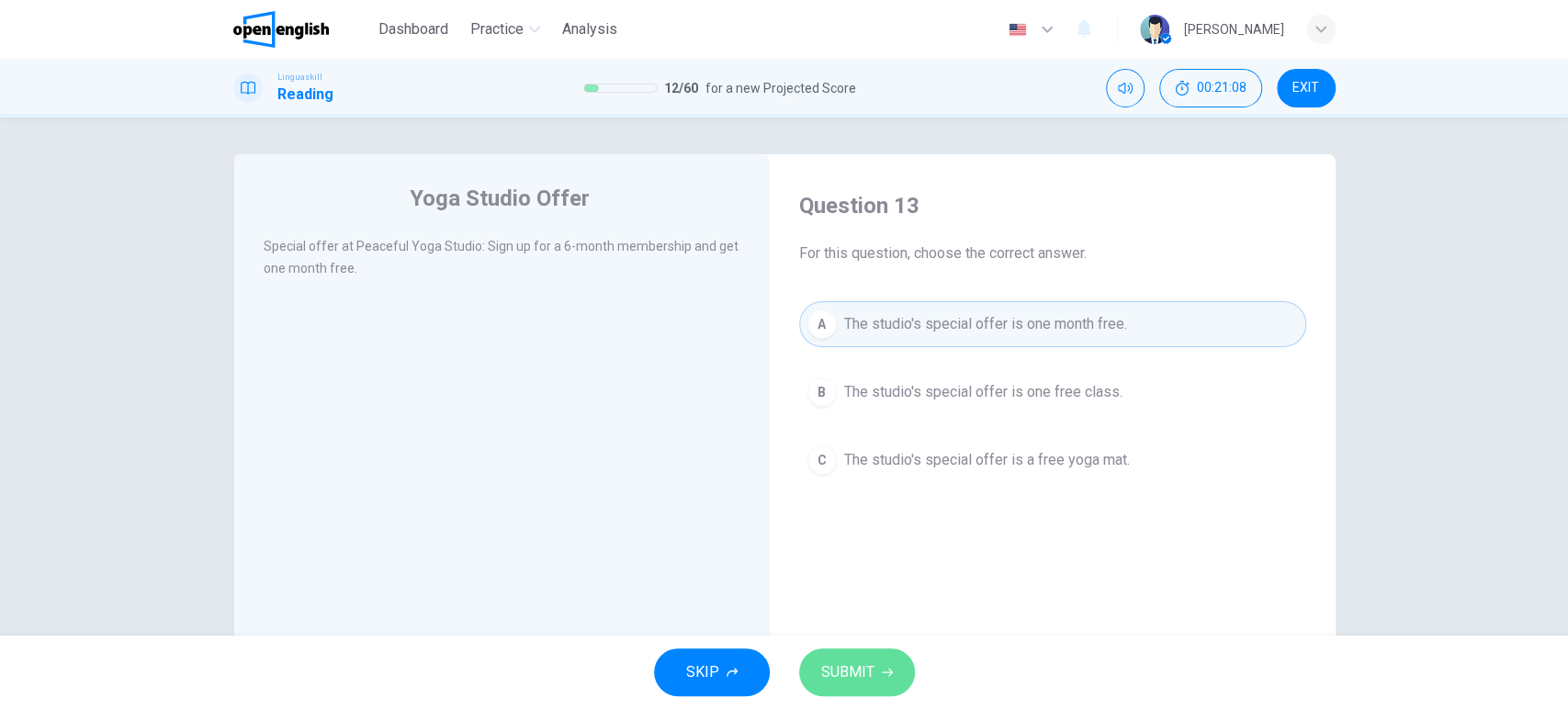
click at [878, 665] on button "SUBMIT" at bounding box center [856, 673] width 116 height 48
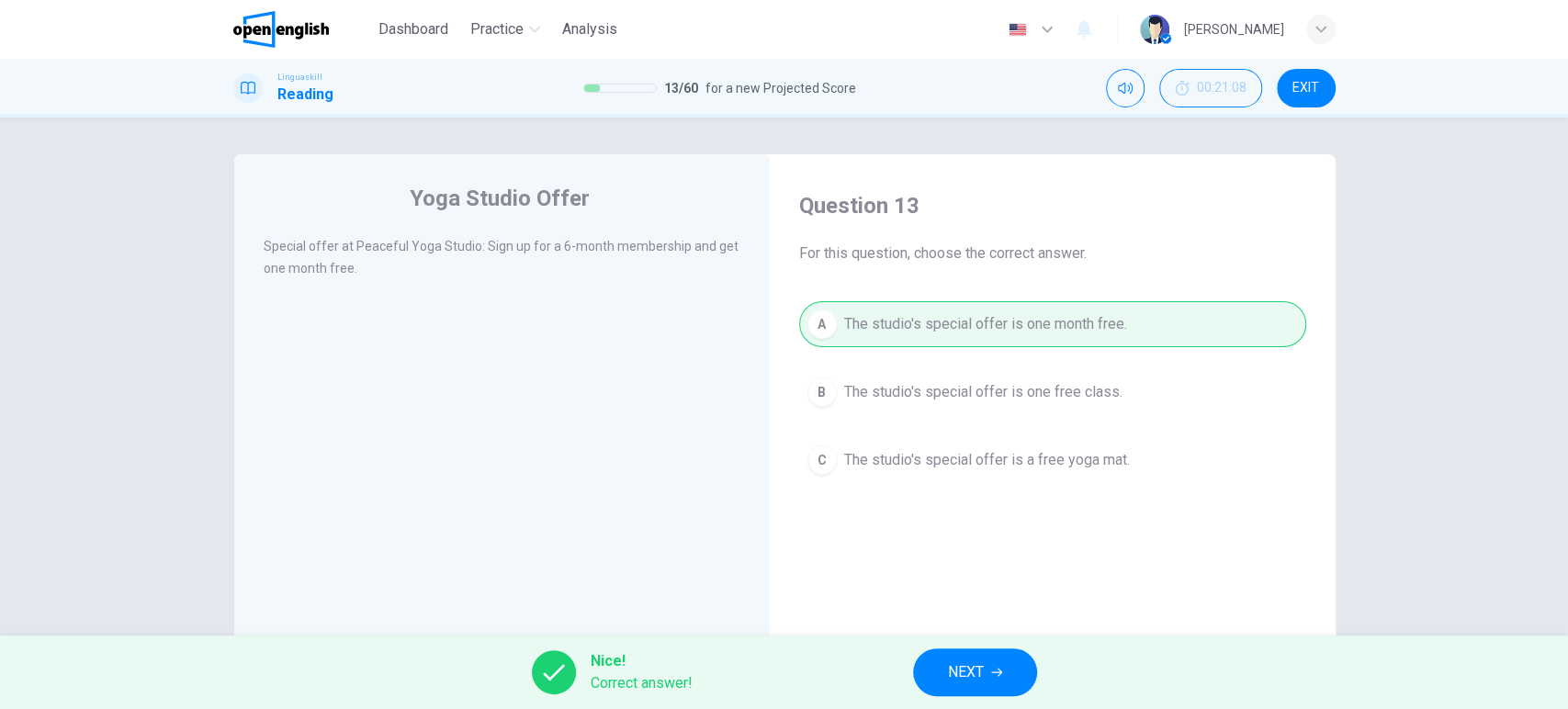
click at [1010, 672] on button "NEXT" at bounding box center [976, 673] width 124 height 48
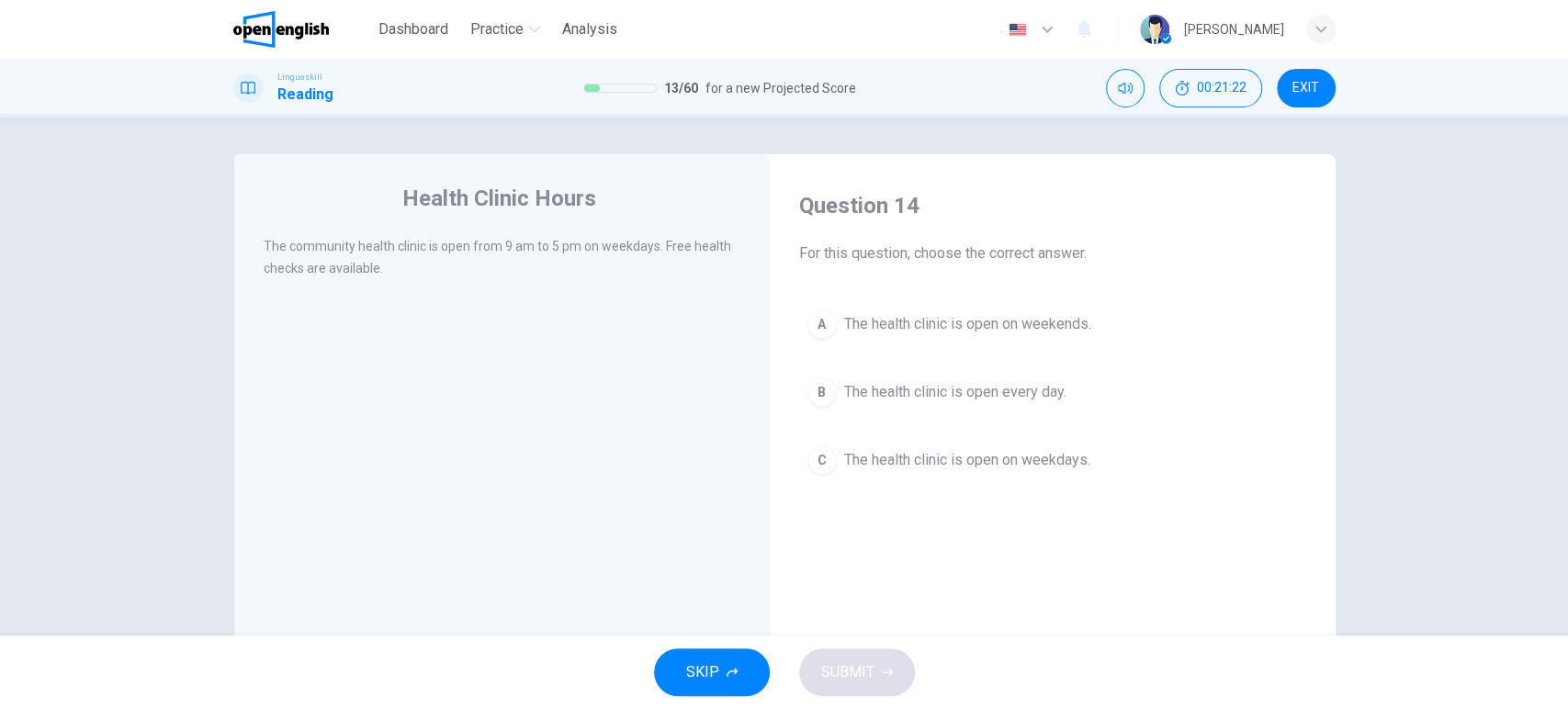
click at [1007, 459] on span "The health clinic is open on weekdays." at bounding box center [967, 460] width 247 height 22
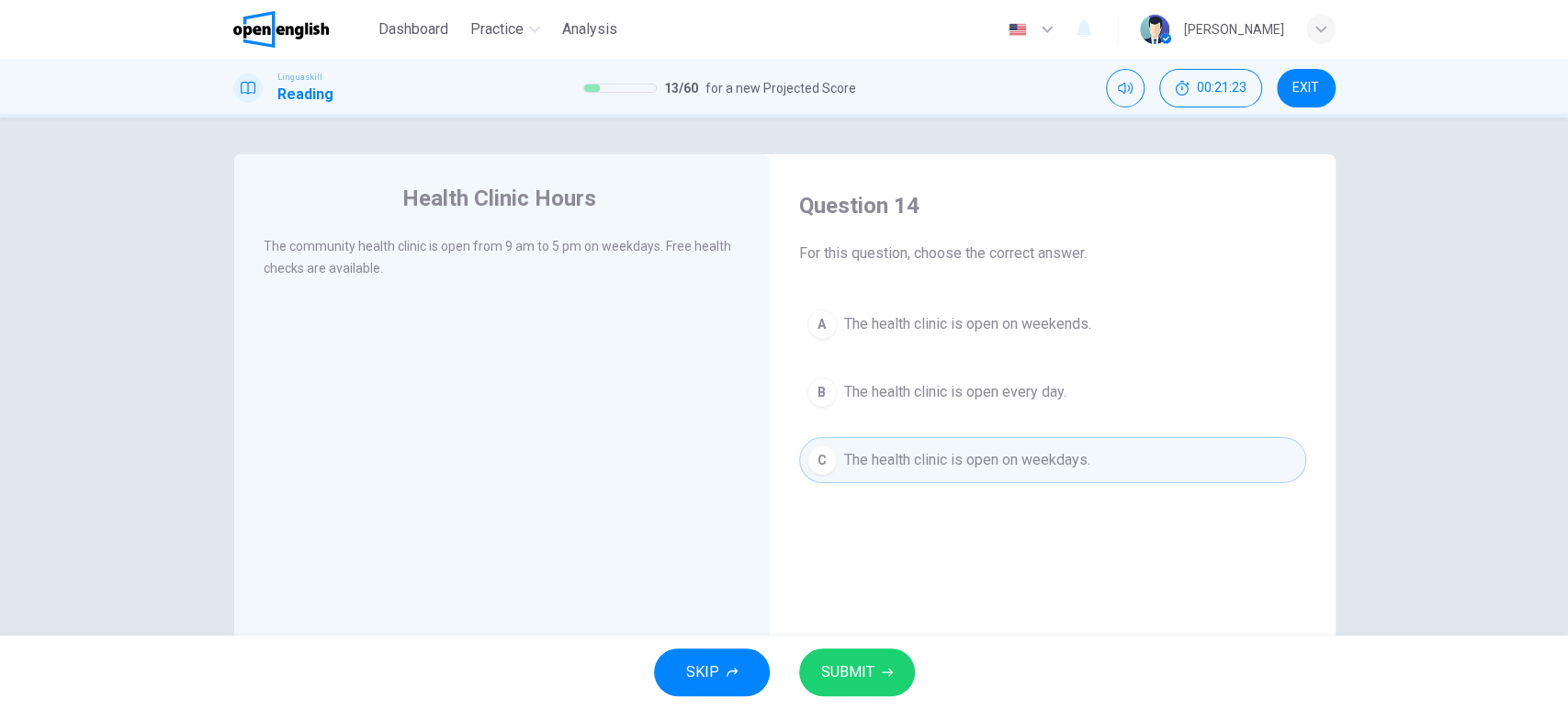
click at [888, 675] on icon "button" at bounding box center [888, 673] width 11 height 11
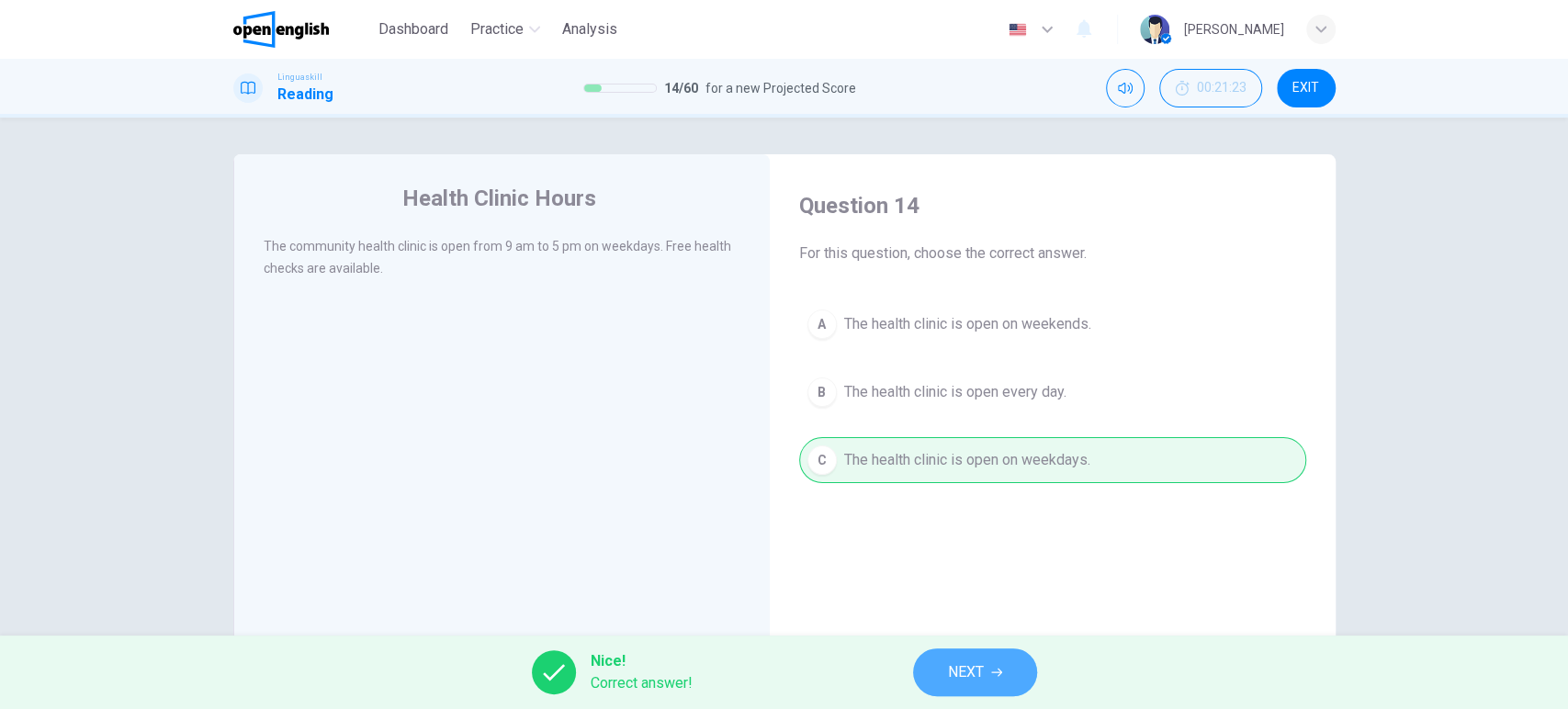
click at [989, 677] on button "NEXT" at bounding box center [976, 673] width 124 height 48
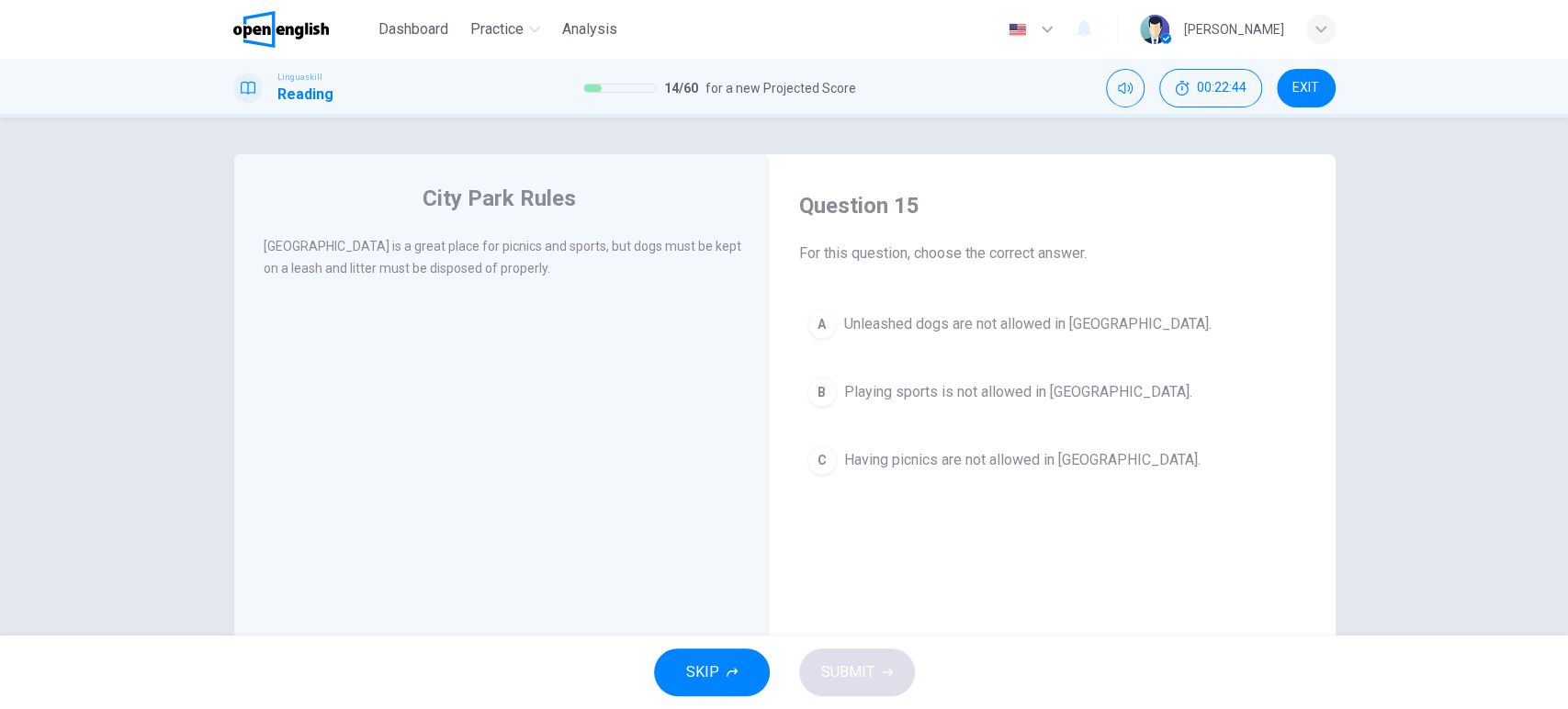
click at [867, 297] on div "Question 15 For this question, choose the correct answer. A Unleashed dogs are …" at bounding box center [1052, 337] width 536 height 329
click at [860, 319] on span "Unleashed dogs are not allowed in City Park." at bounding box center [1027, 324] width 368 height 22
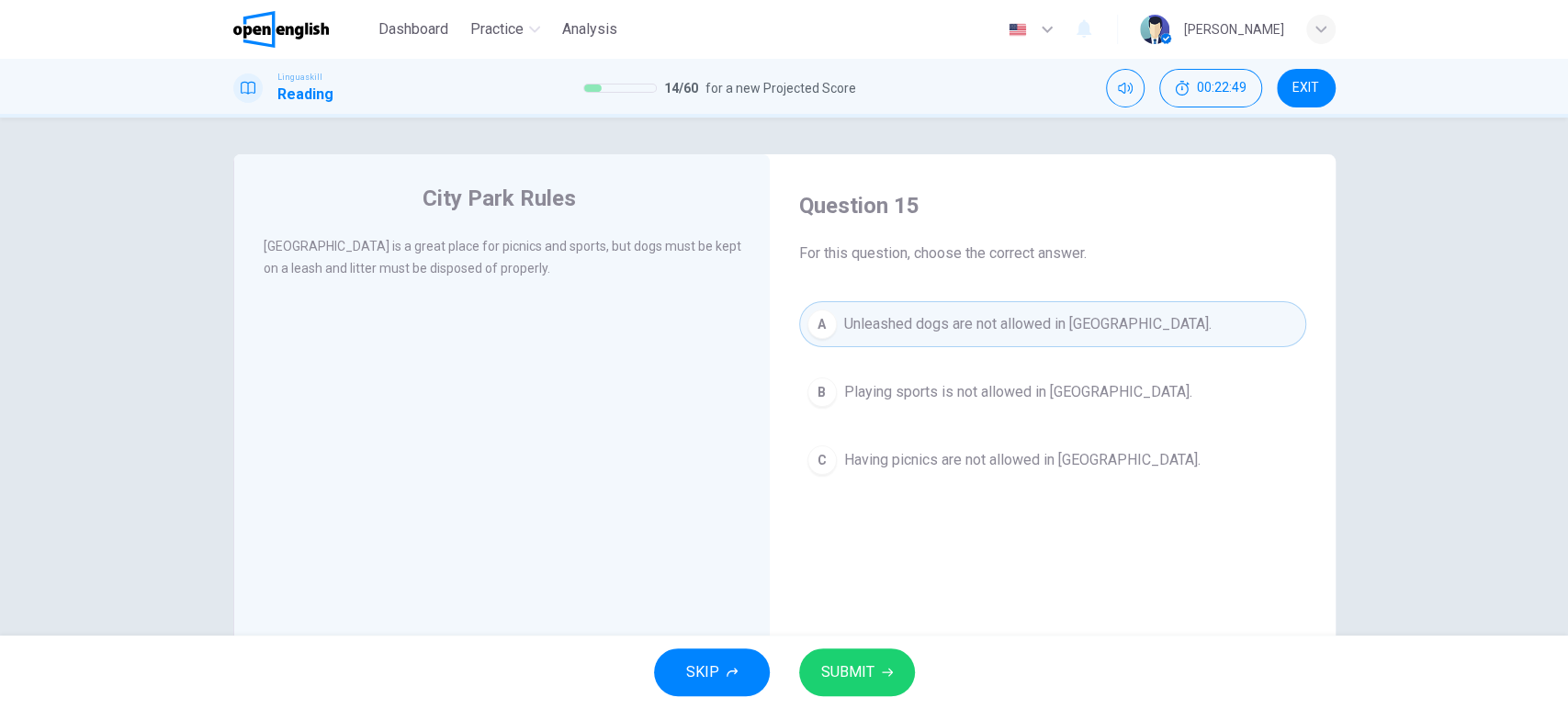
drag, startPoint x: 690, startPoint y: 241, endPoint x: 727, endPoint y: 248, distance: 37.7
click at [735, 246] on div "City Park is a great place for picnics and sports, but dogs must be kept on a l…" at bounding box center [503, 257] width 478 height 44
drag, startPoint x: 727, startPoint y: 248, endPoint x: 688, endPoint y: 242, distance: 39.5
click at [688, 242] on div "City Park is a great place for picnics and sports, but dogs must be kept on a l…" at bounding box center [503, 257] width 478 height 44
click at [891, 662] on button "SUBMIT" at bounding box center [856, 673] width 116 height 48
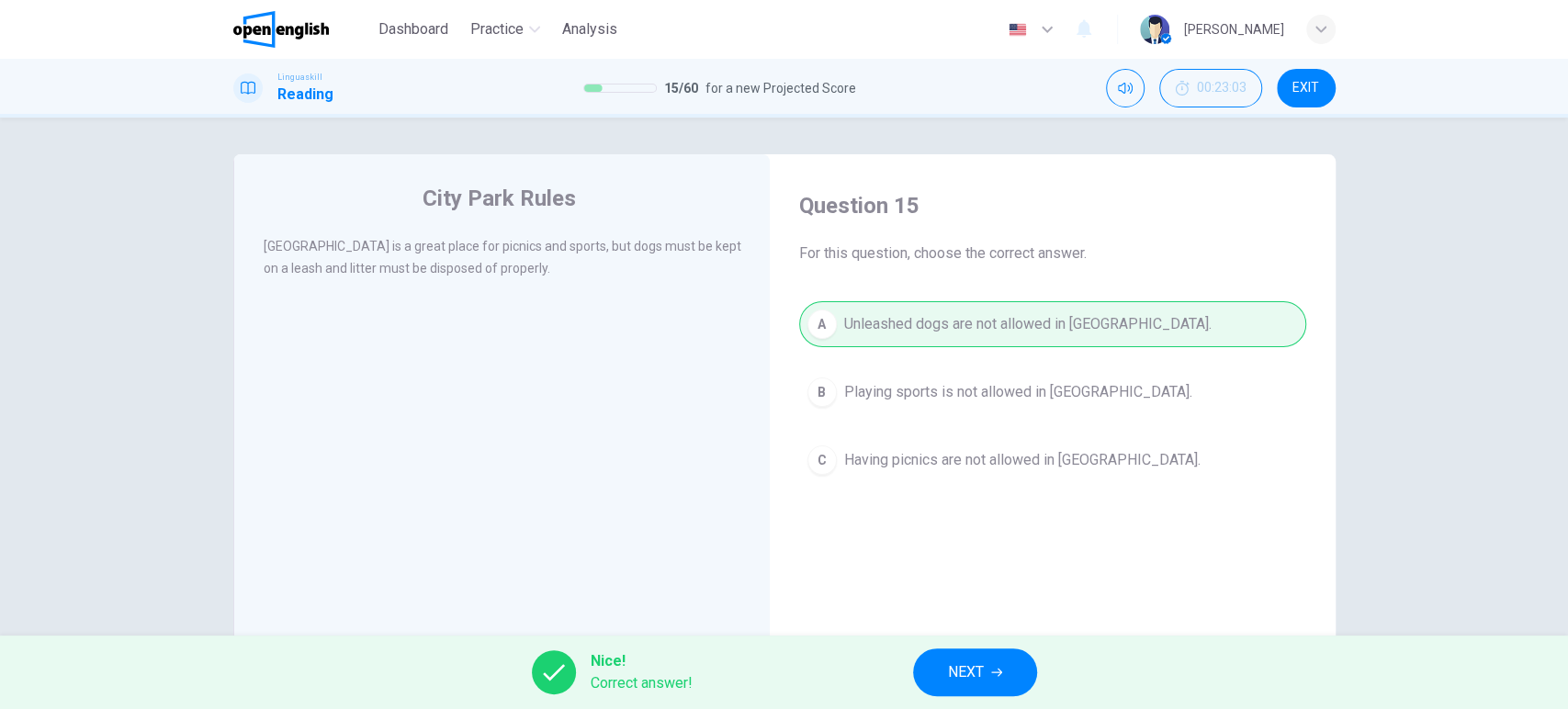
click at [956, 677] on span "NEXT" at bounding box center [965, 672] width 35 height 26
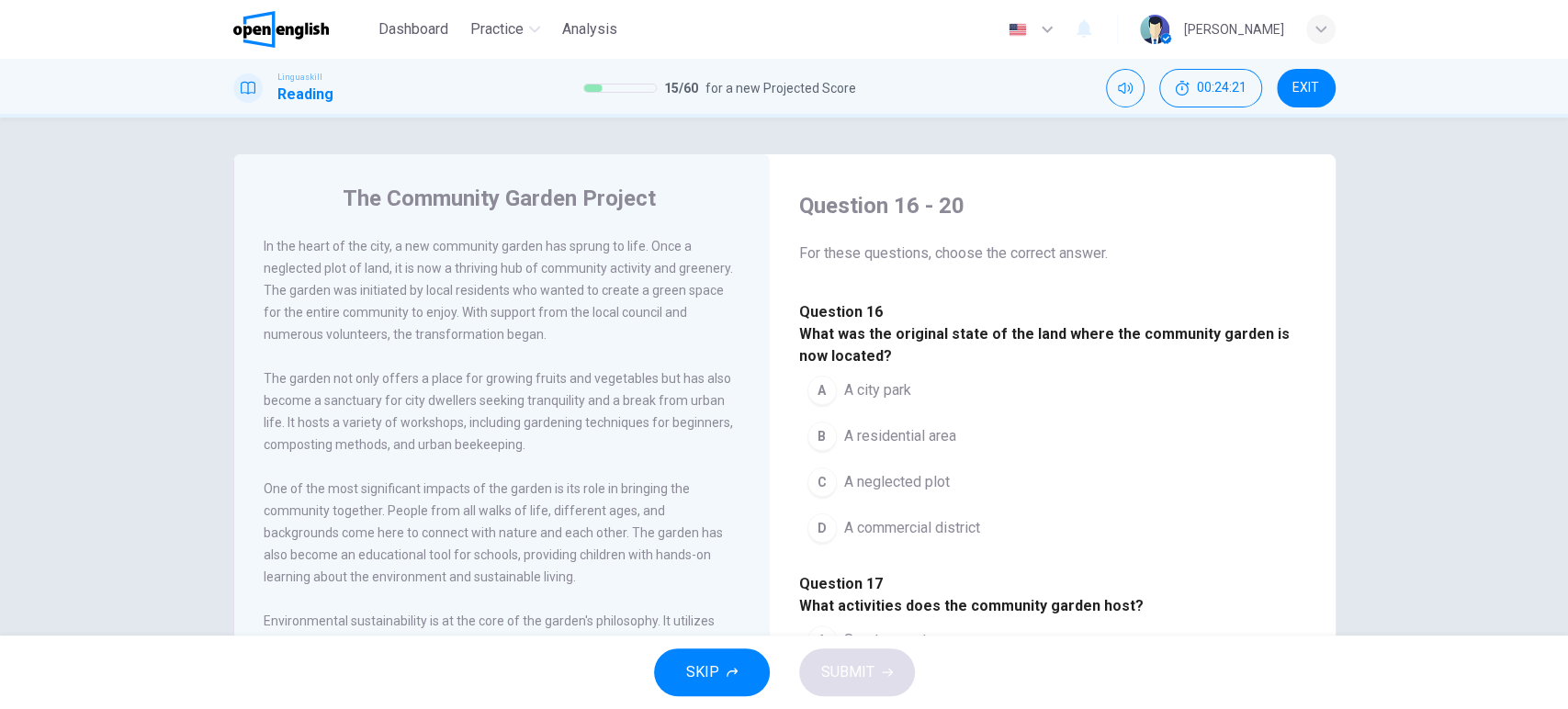
scroll to position [169, 0]
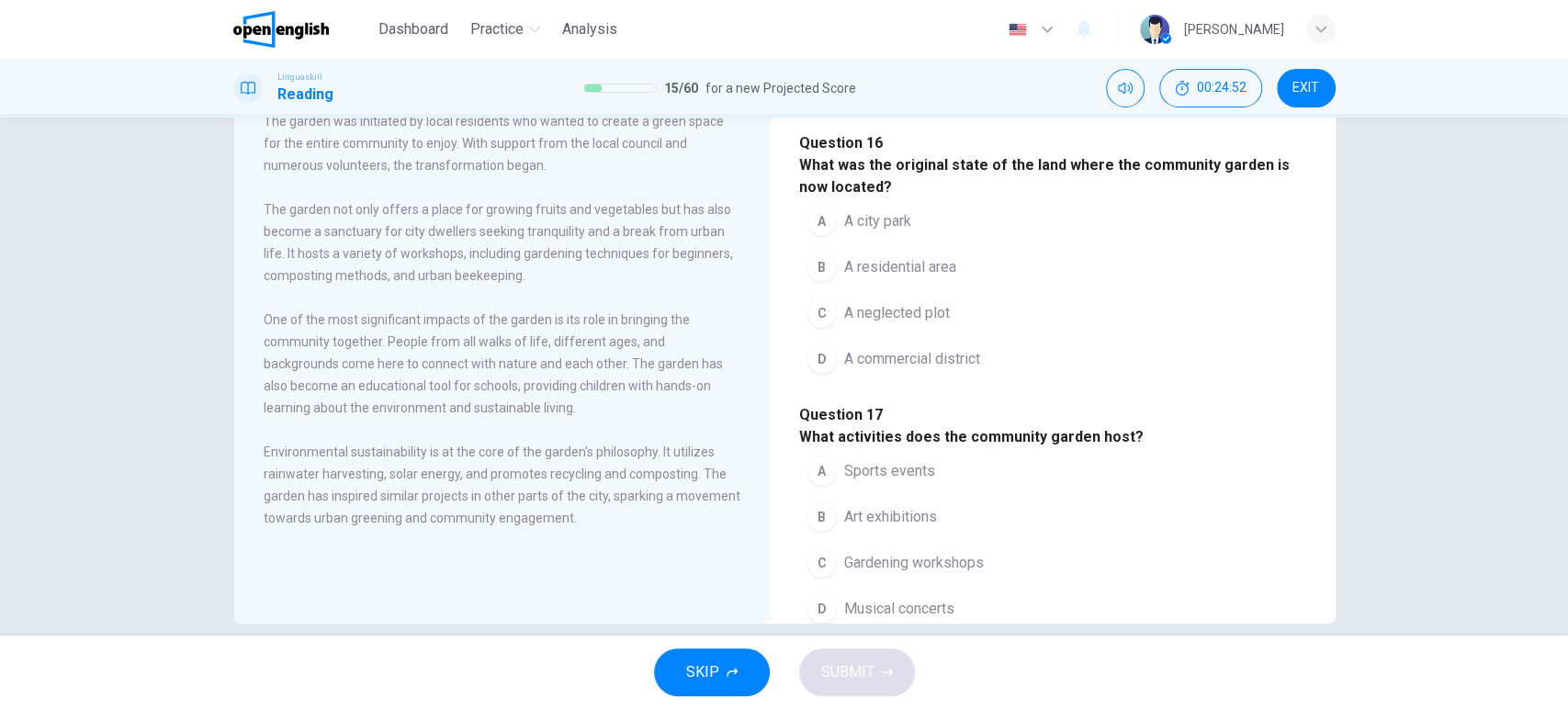
click at [815, 282] on div "B" at bounding box center [822, 267] width 30 height 30
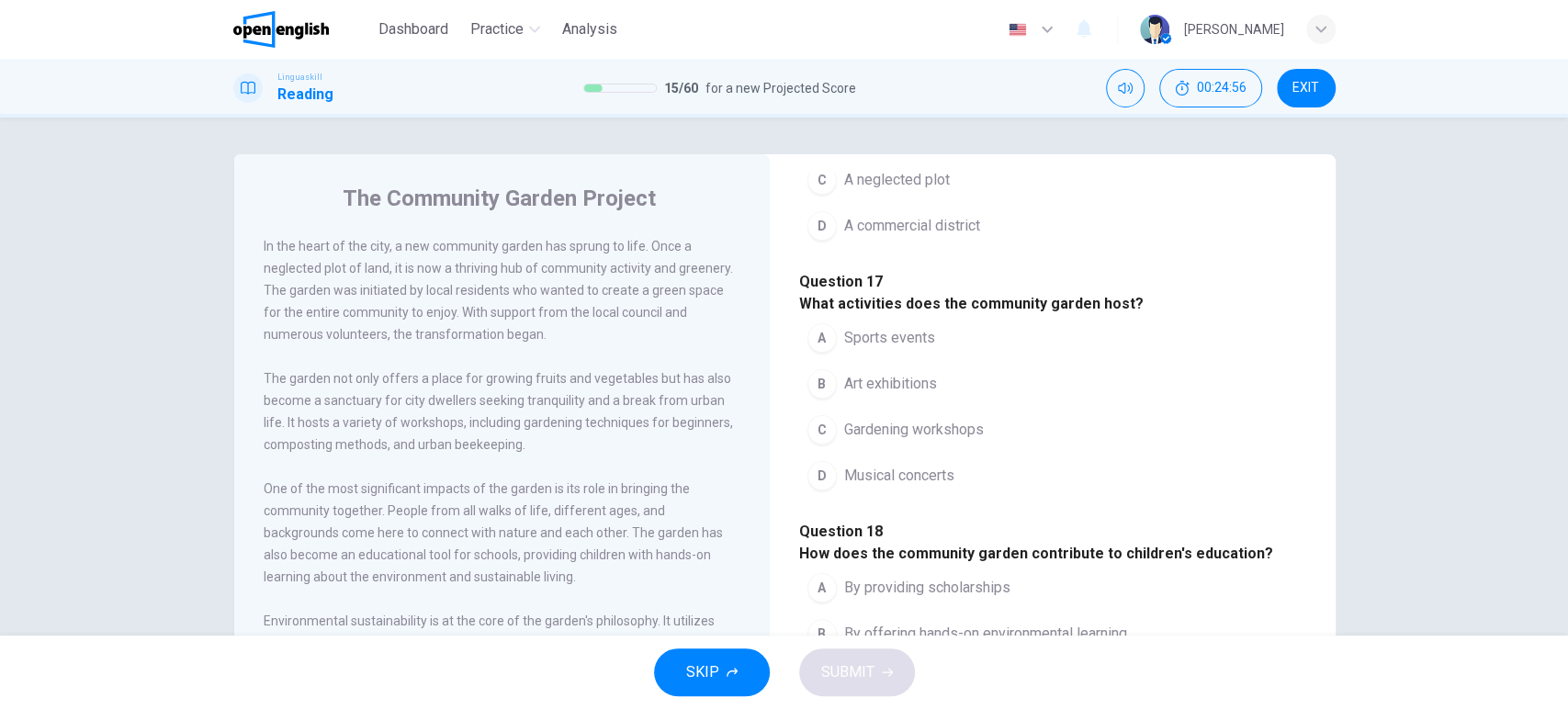
scroll to position [340, 0]
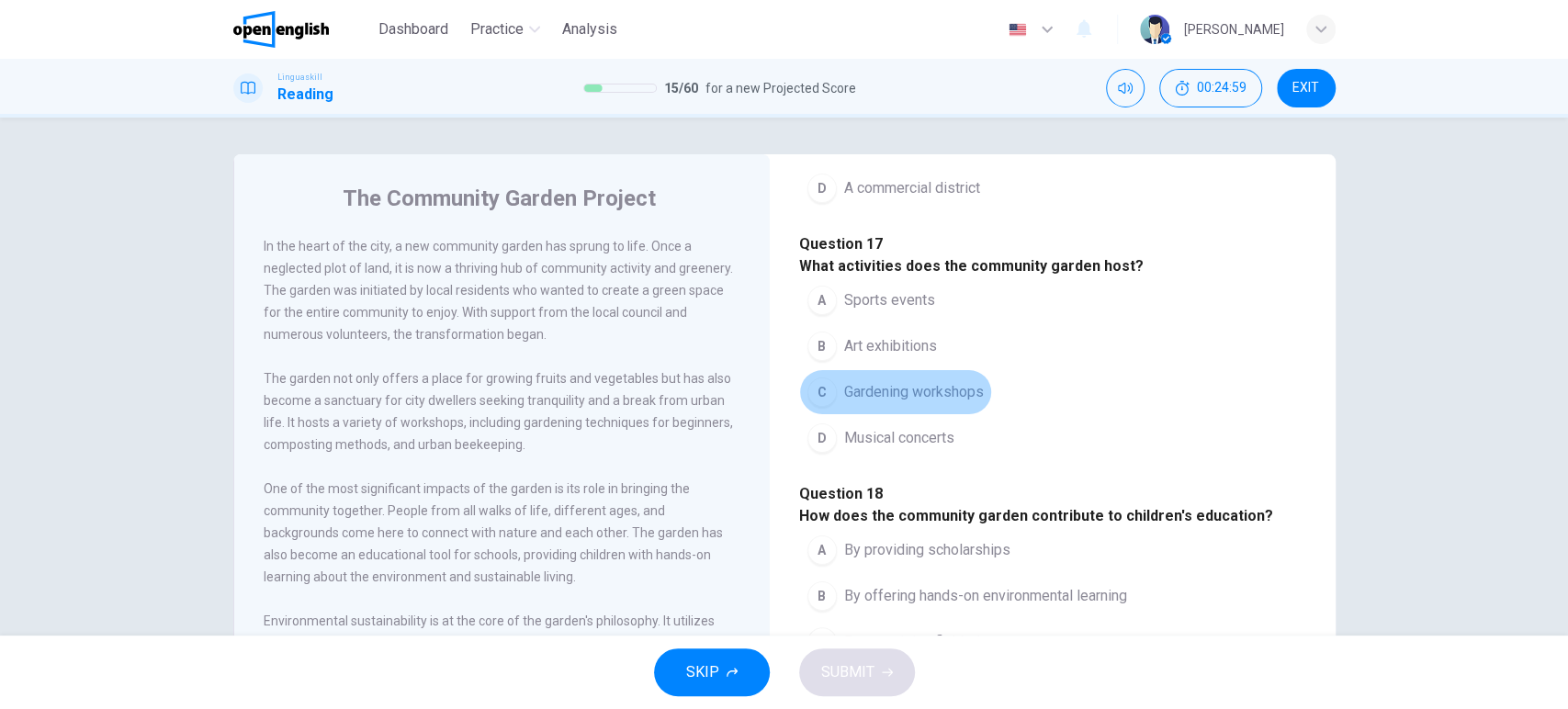
click at [868, 403] on span "Gardening workshops" at bounding box center [913, 392] width 140 height 22
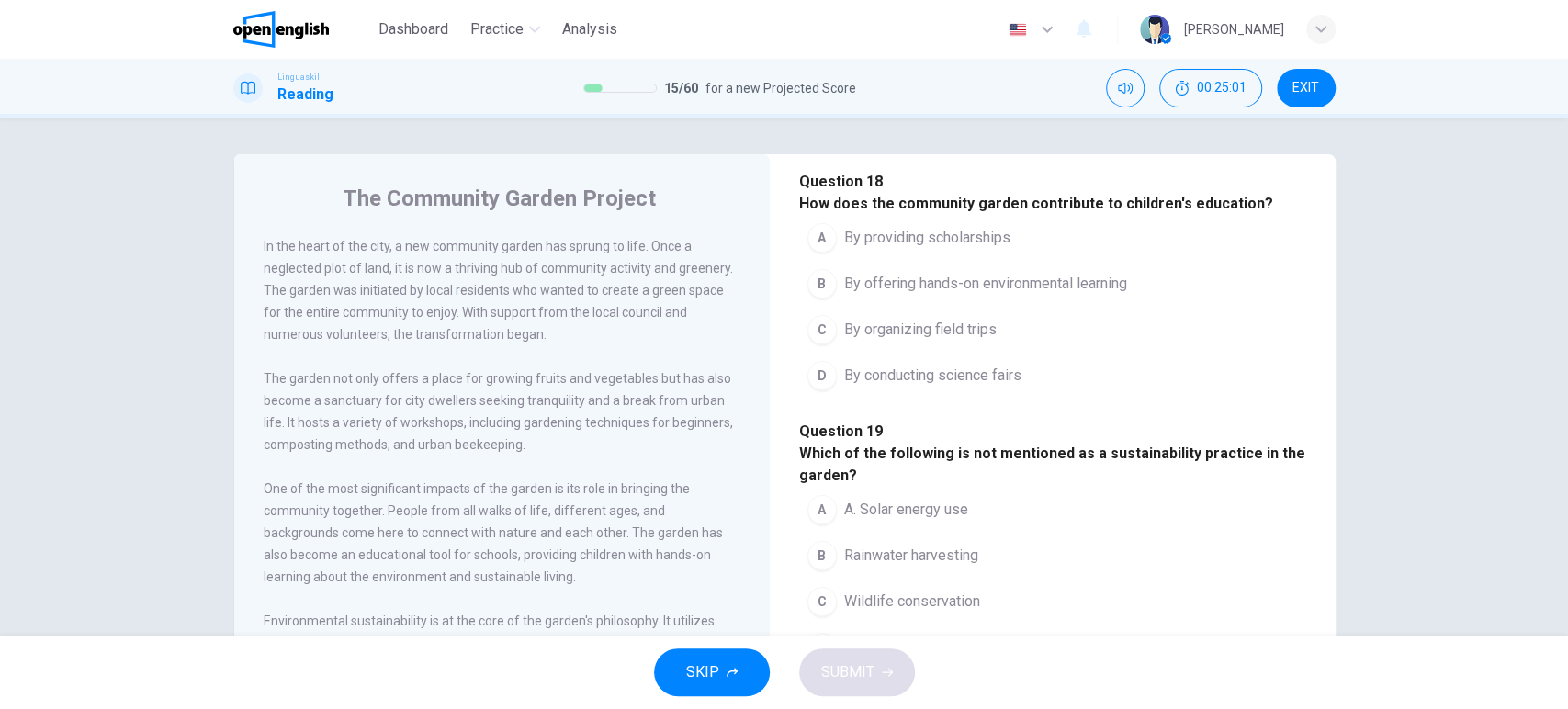
scroll to position [679, 0]
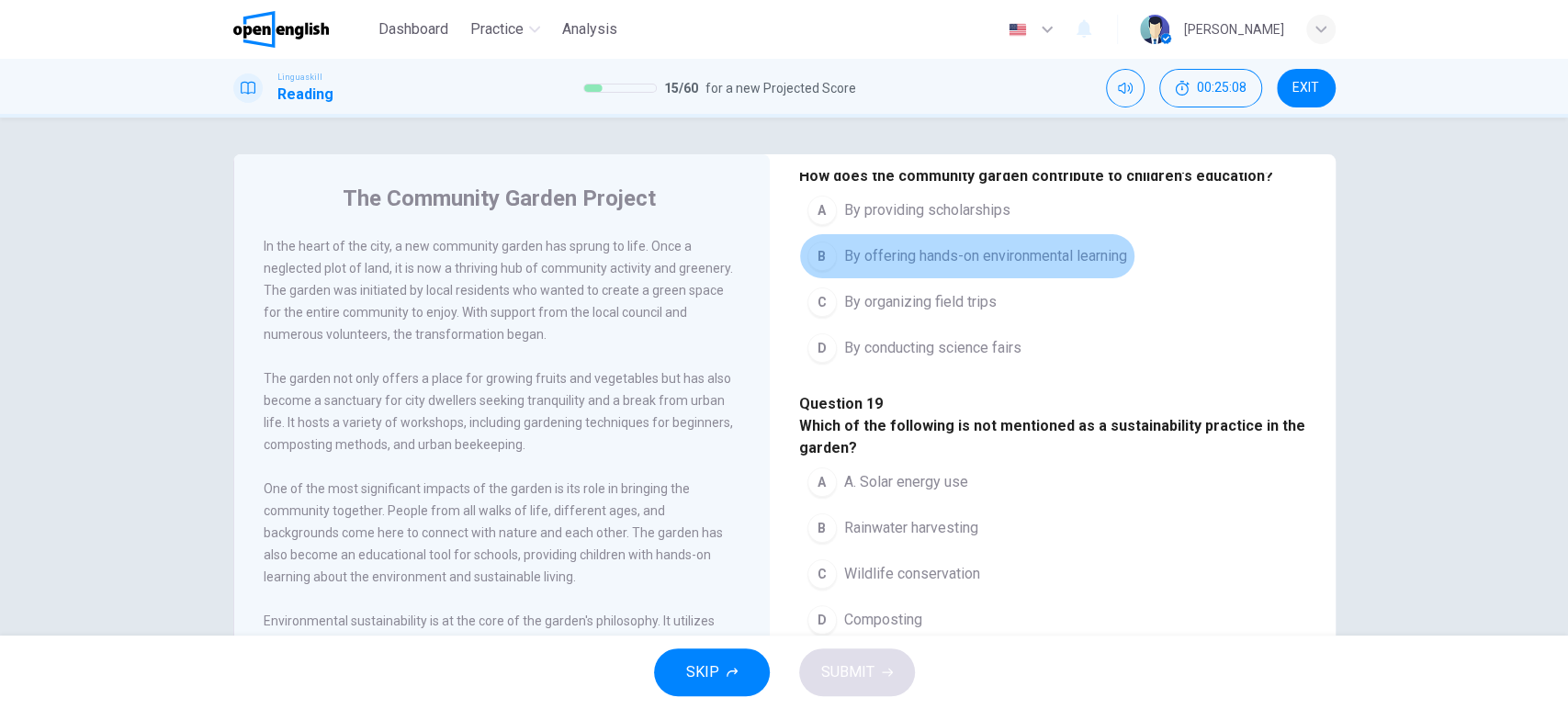
click at [1021, 268] on span "By offering hands-on environmental learning" at bounding box center [985, 256] width 283 height 22
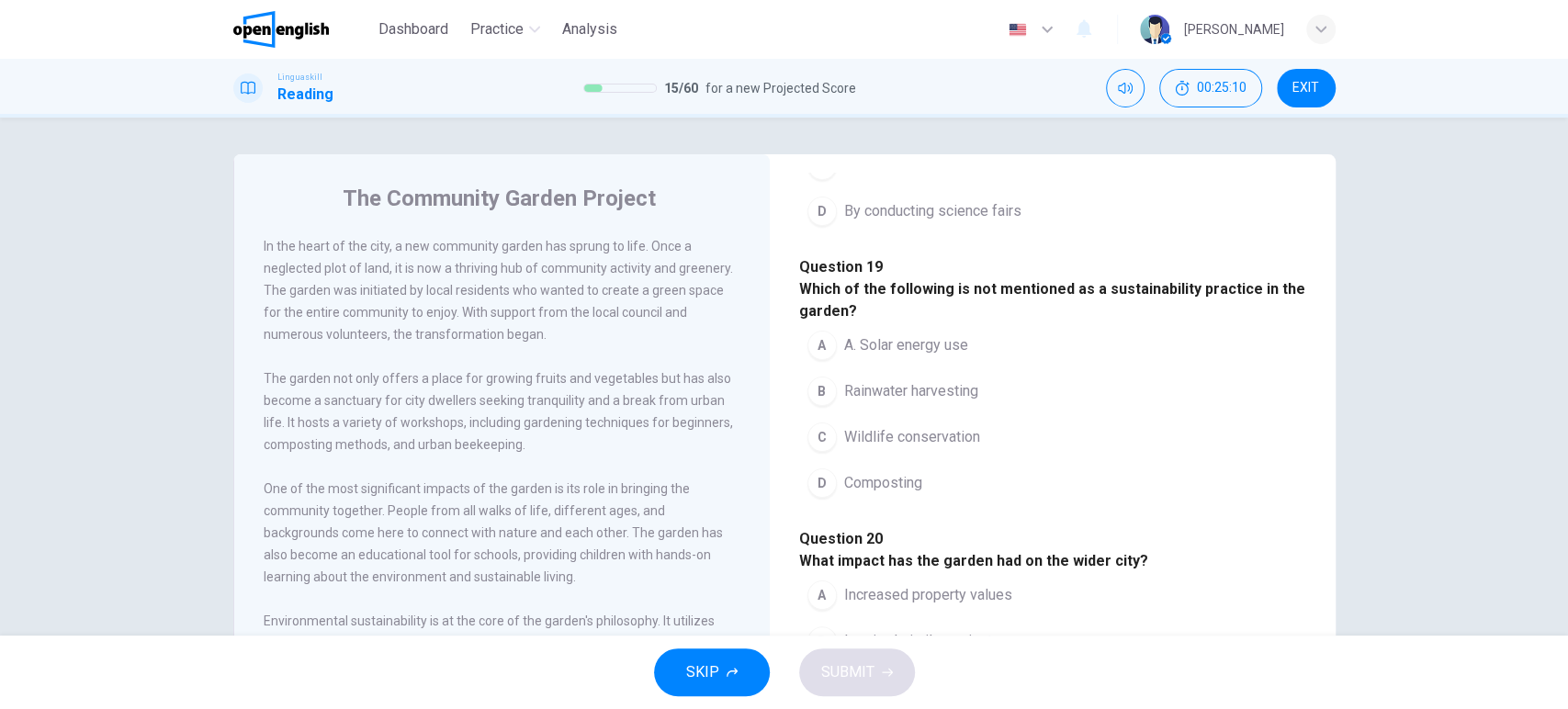
scroll to position [1019, 0]
click at [947, 402] on span "Rainwater harvesting" at bounding box center [911, 391] width 134 height 22
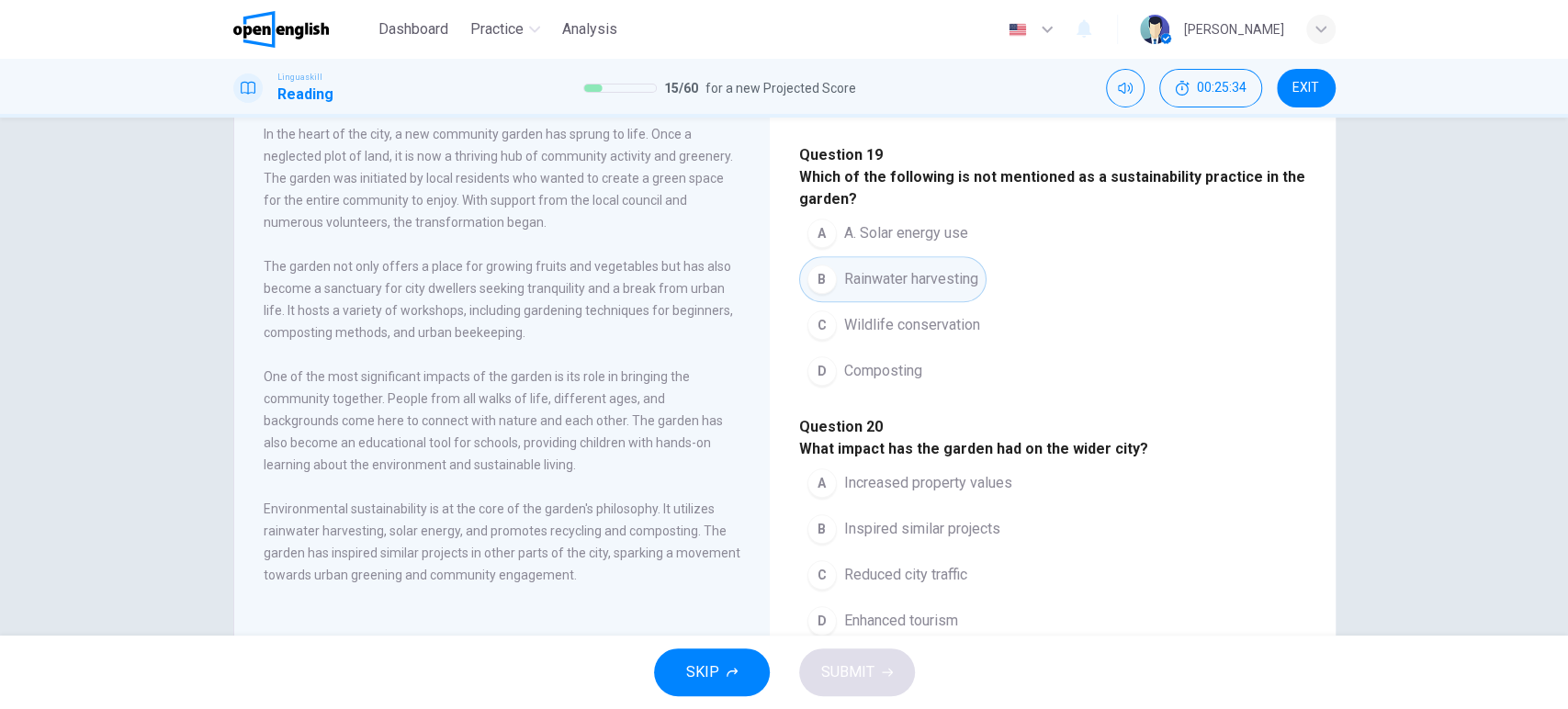
scroll to position [169, 0]
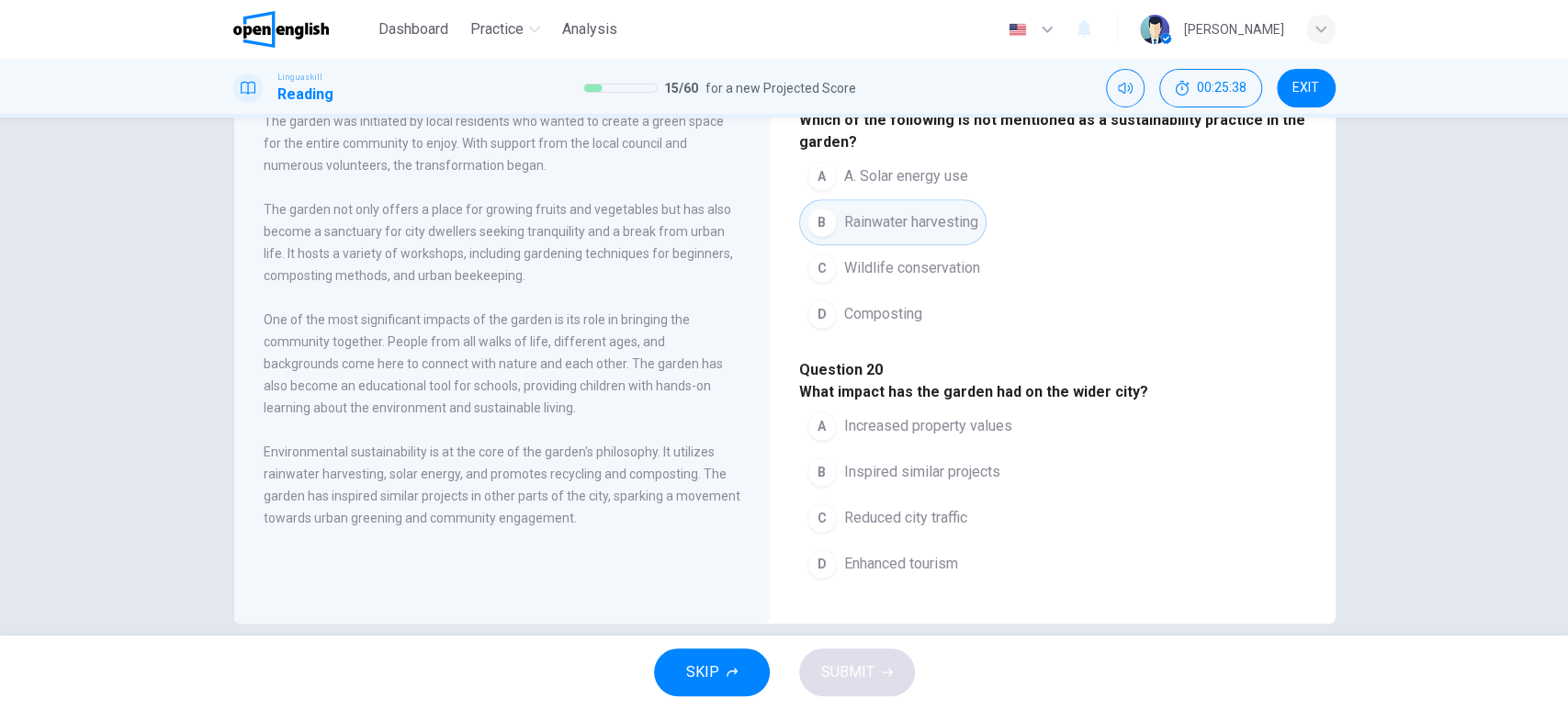
click at [944, 462] on span "Inspired similar projects" at bounding box center [921, 472] width 156 height 22
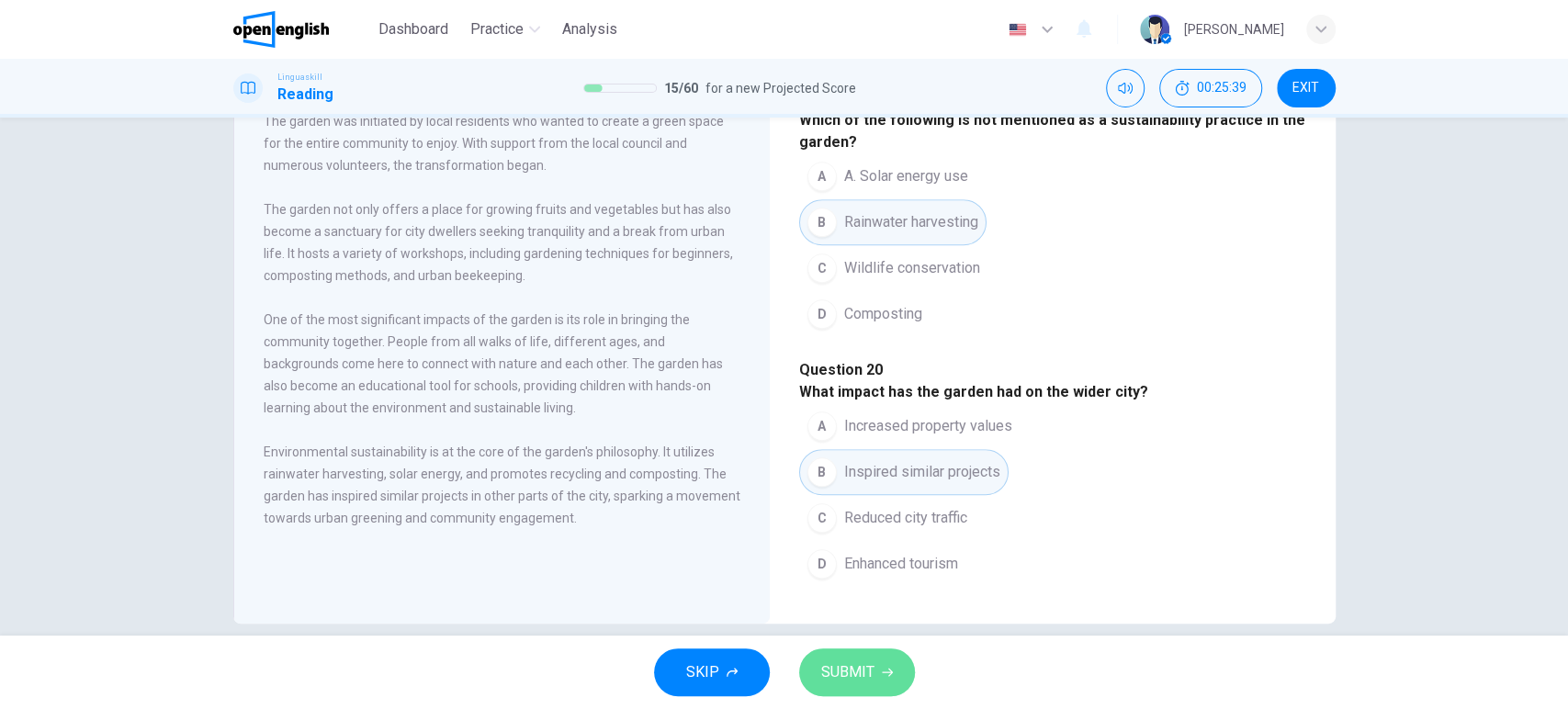
click at [882, 674] on icon "button" at bounding box center [888, 673] width 11 height 11
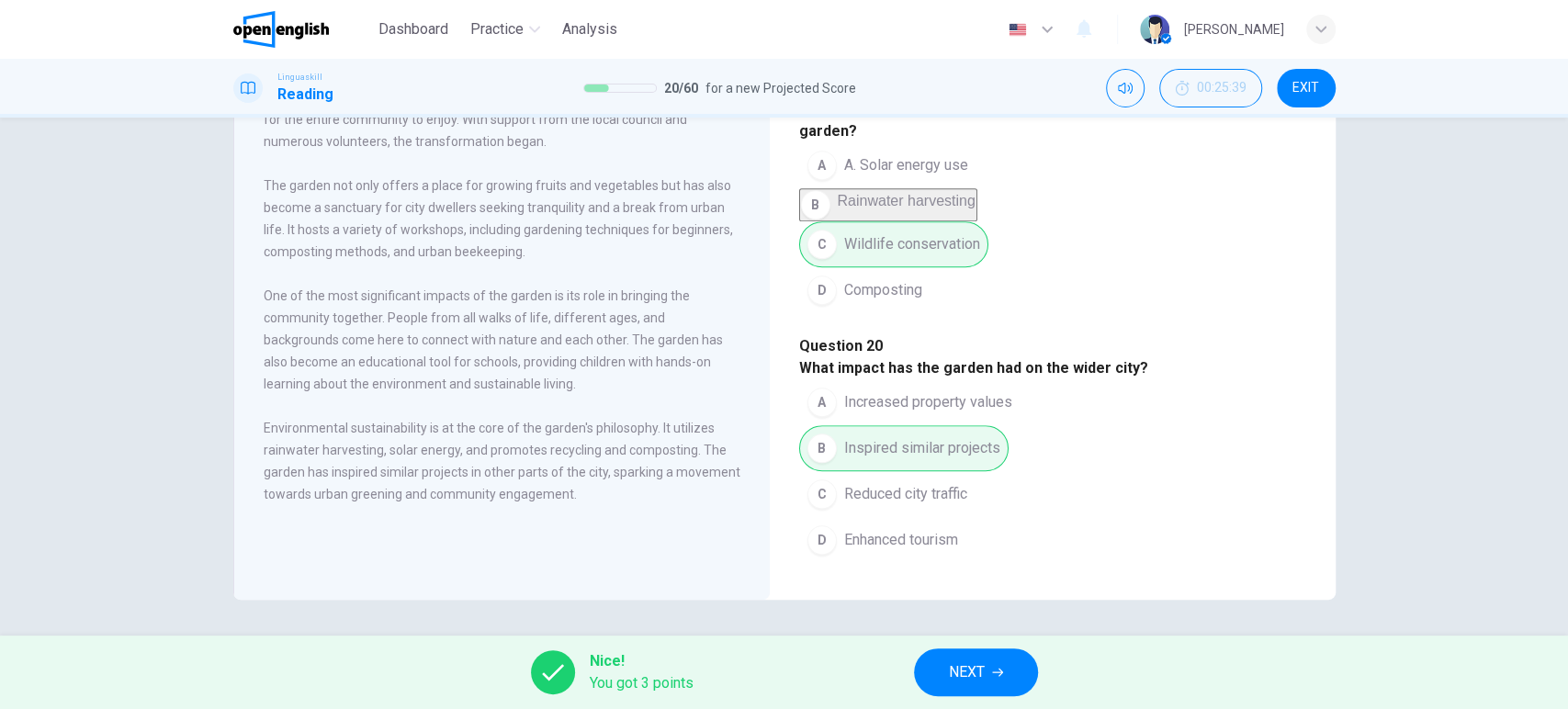
scroll to position [1189, 0]
click at [1294, 90] on span "EXIT" at bounding box center [1306, 88] width 27 height 14
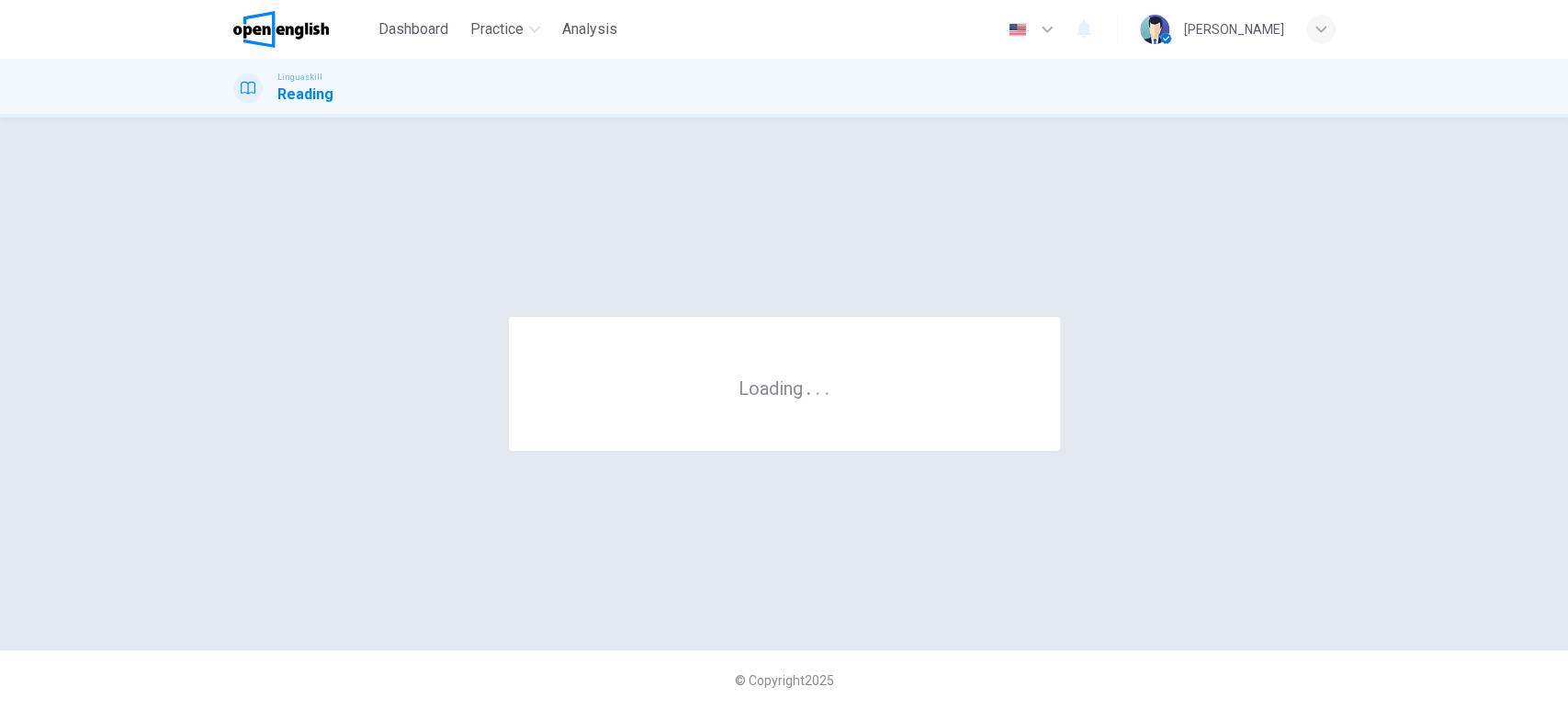
scroll to position [0, 0]
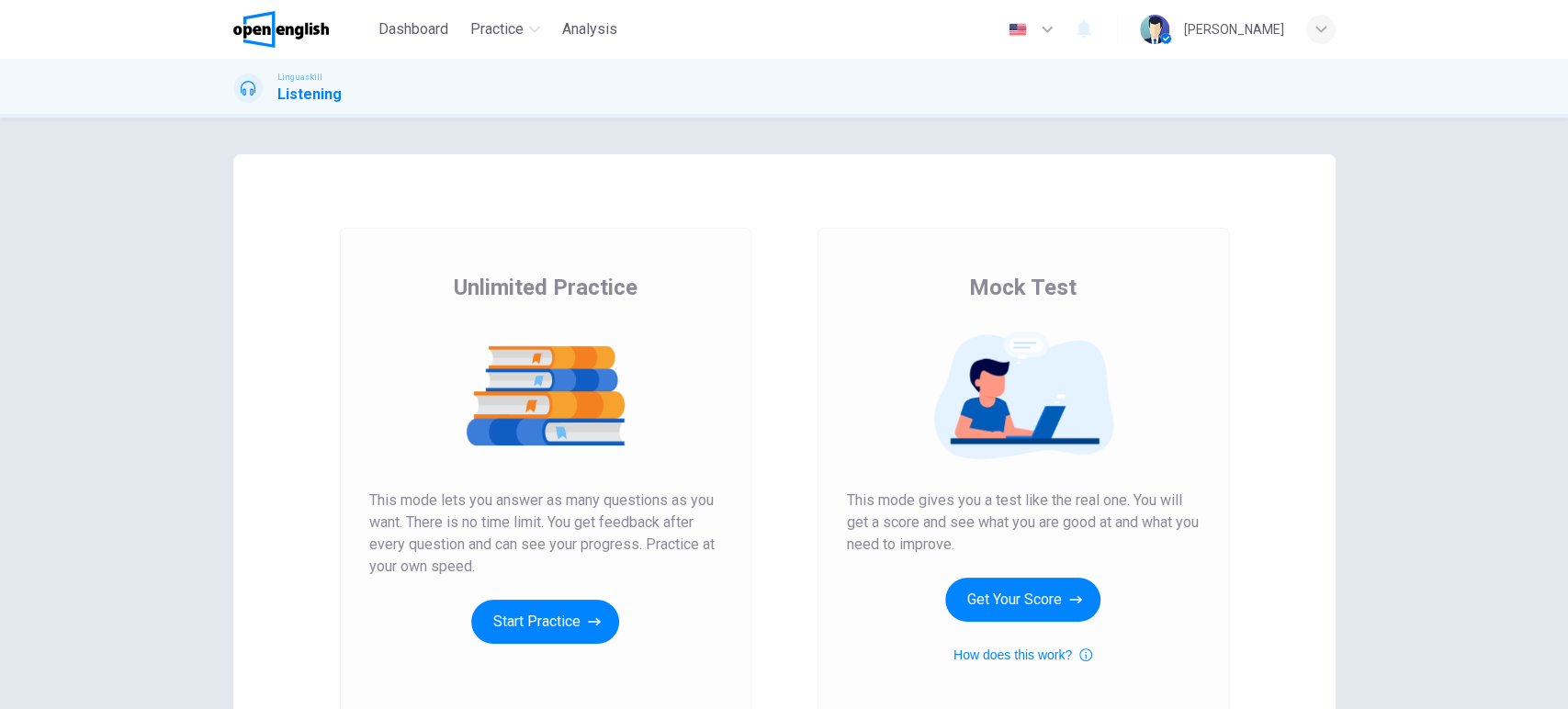
click at [1428, 203] on div "Unlimited Practice Mock Test Unlimited Practice This mode lets you answer as ma…" at bounding box center [784, 413] width 1568 height 591
click at [636, 242] on div "Unlimited Practice This mode lets you answer as many questions as you want. The…" at bounding box center [546, 473] width 412 height 491
drag, startPoint x: 301, startPoint y: 1, endPoint x: 772, endPoint y: 275, distance: 544.9
click at [772, 275] on div "Unlimited Practice This mode lets you answer as many questions as you want. The…" at bounding box center [546, 473] width 478 height 491
